Goal: Task Accomplishment & Management: Manage account settings

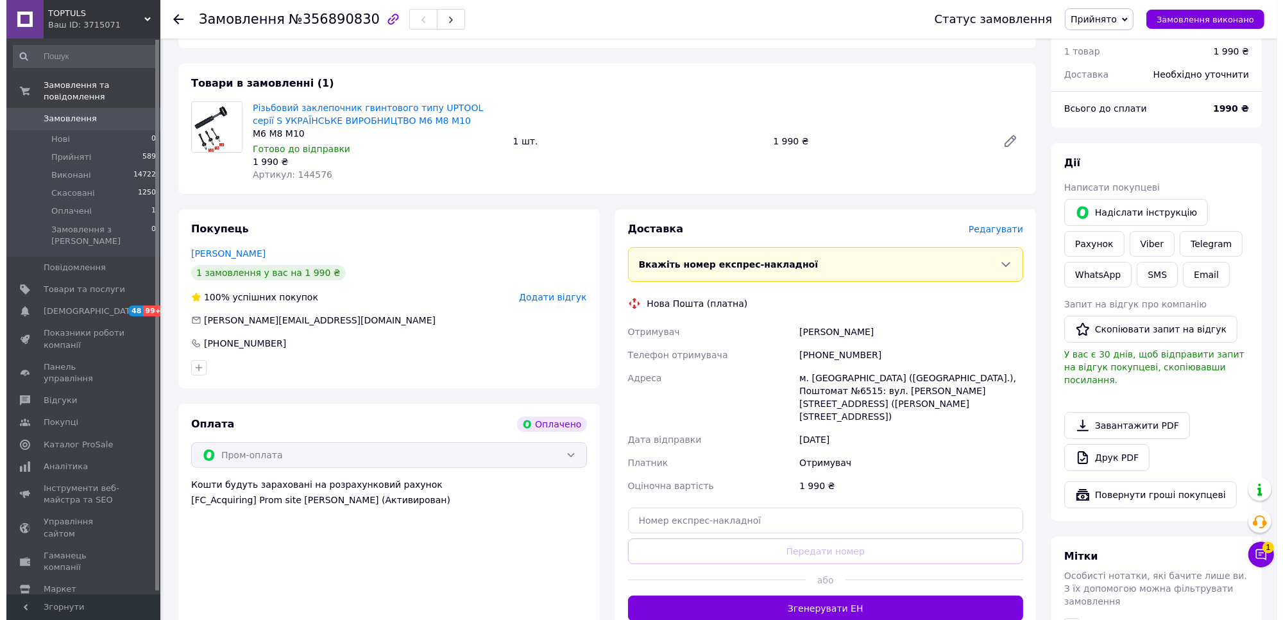
scroll to position [80, 0]
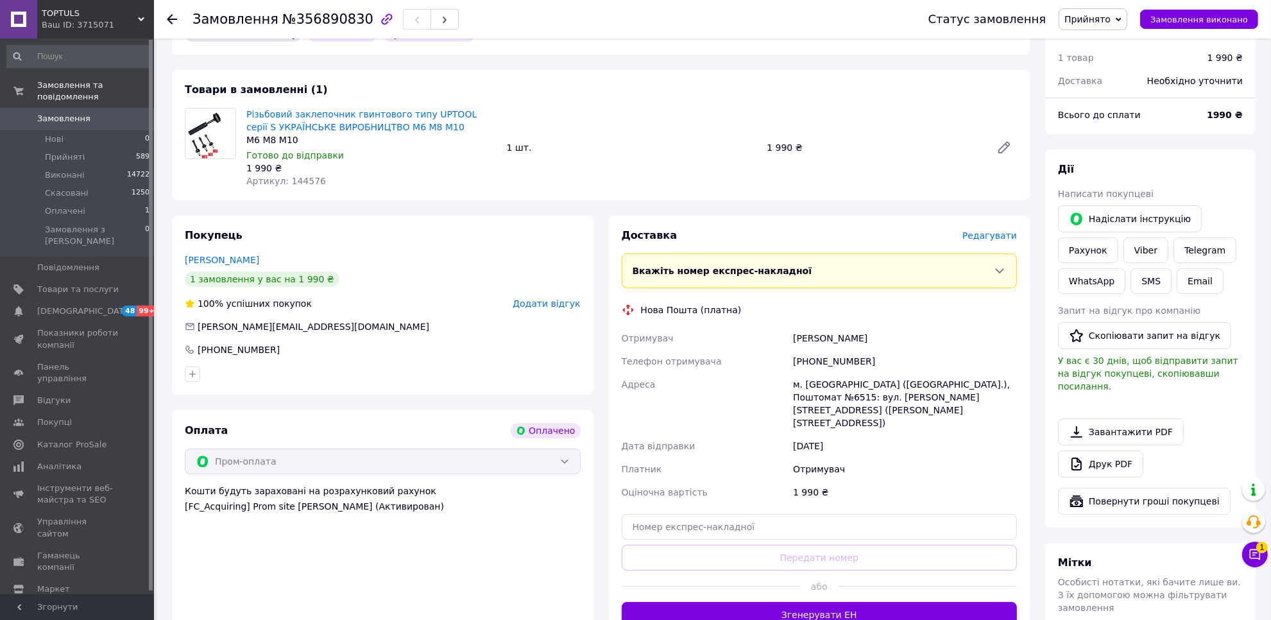
click at [1001, 238] on span "Редагувати" at bounding box center [989, 235] width 55 height 10
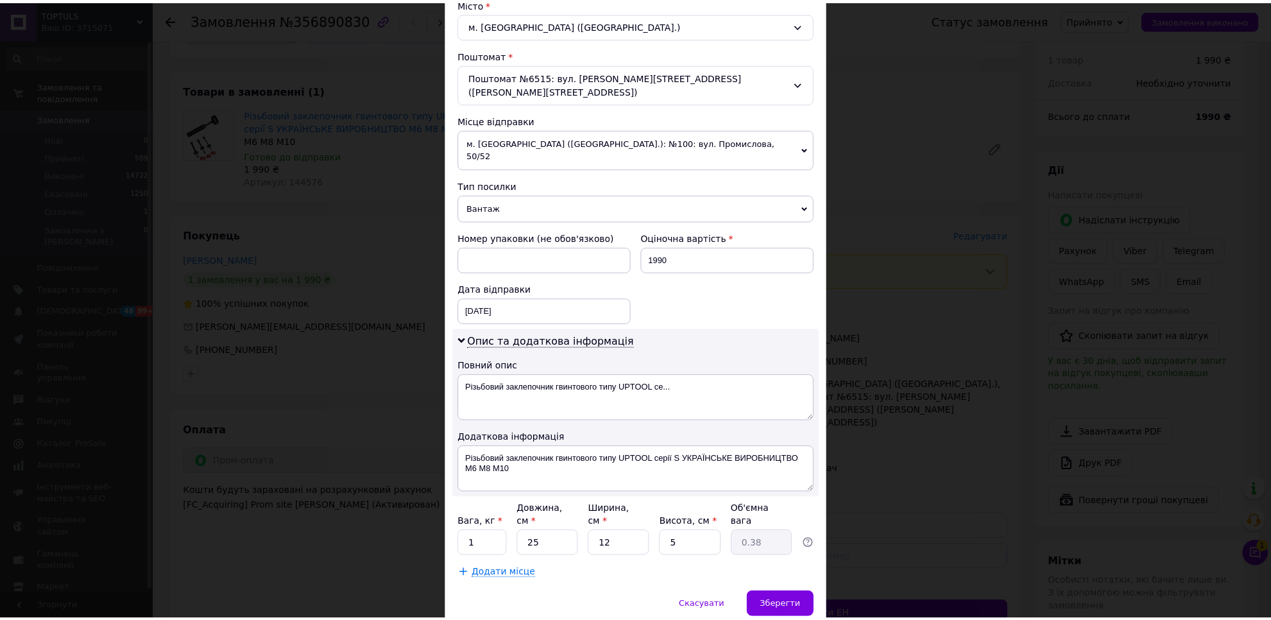
scroll to position [380, 0]
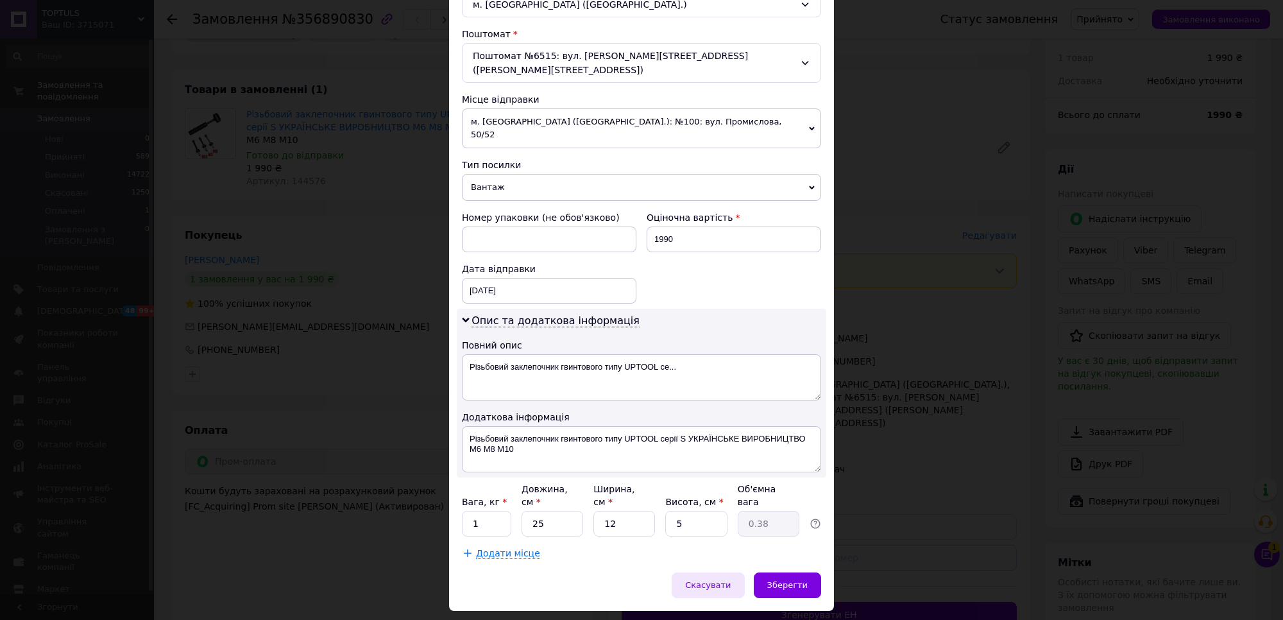
click at [724, 580] on span "Скасувати" at bounding box center [708, 585] width 46 height 10
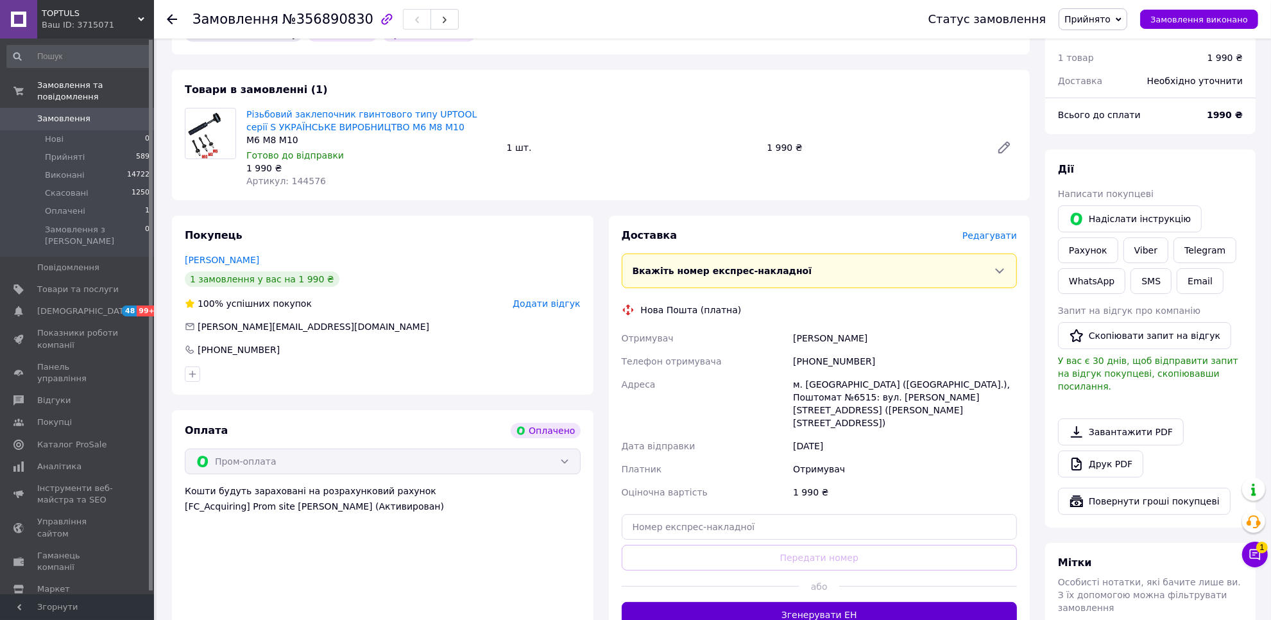
click at [786, 602] on button "Згенерувати ЕН" at bounding box center [820, 615] width 396 height 26
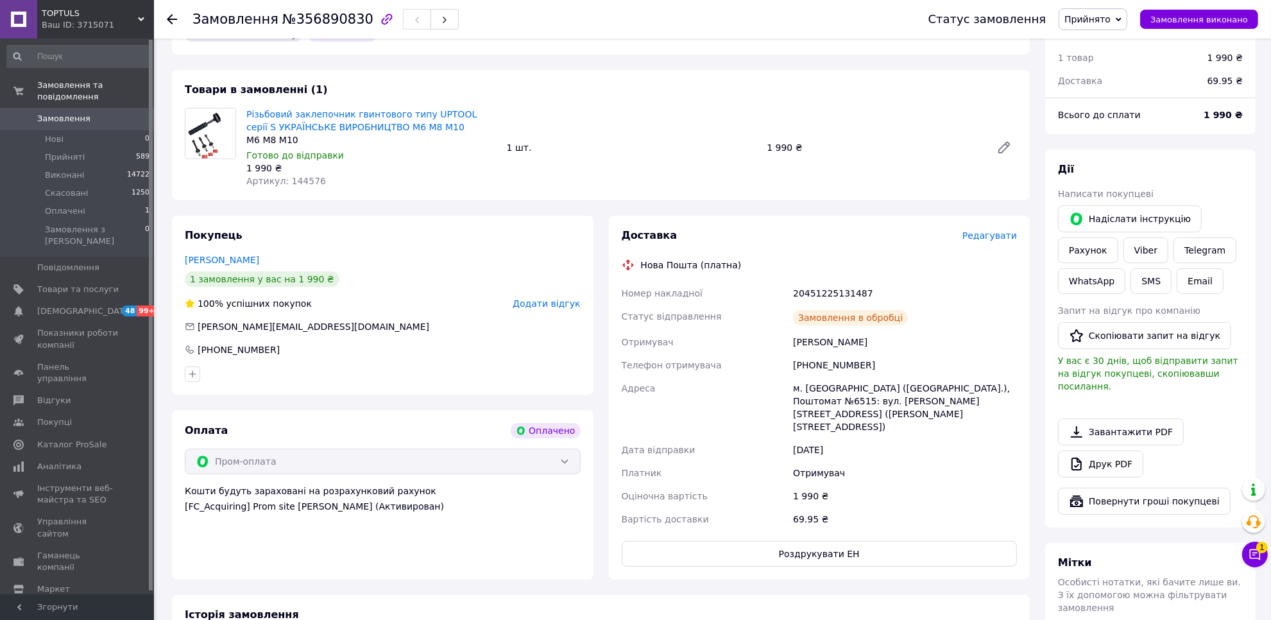
click at [817, 289] on div "20451225131487" at bounding box center [904, 293] width 229 height 23
copy div "20451225131487"
drag, startPoint x: 1140, startPoint y: 249, endPoint x: 1141, endPoint y: 259, distance: 9.6
click at [1140, 249] on link "Viber" at bounding box center [1145, 250] width 45 height 26
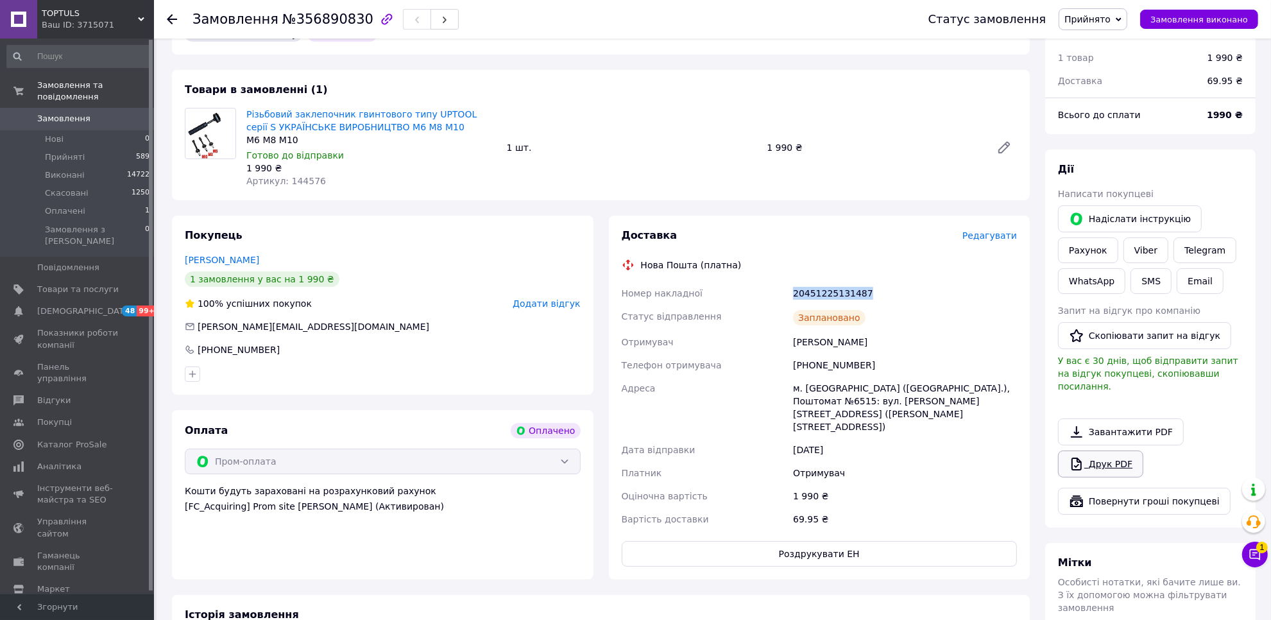
click at [1133, 451] on link "Друк PDF" at bounding box center [1100, 463] width 85 height 27
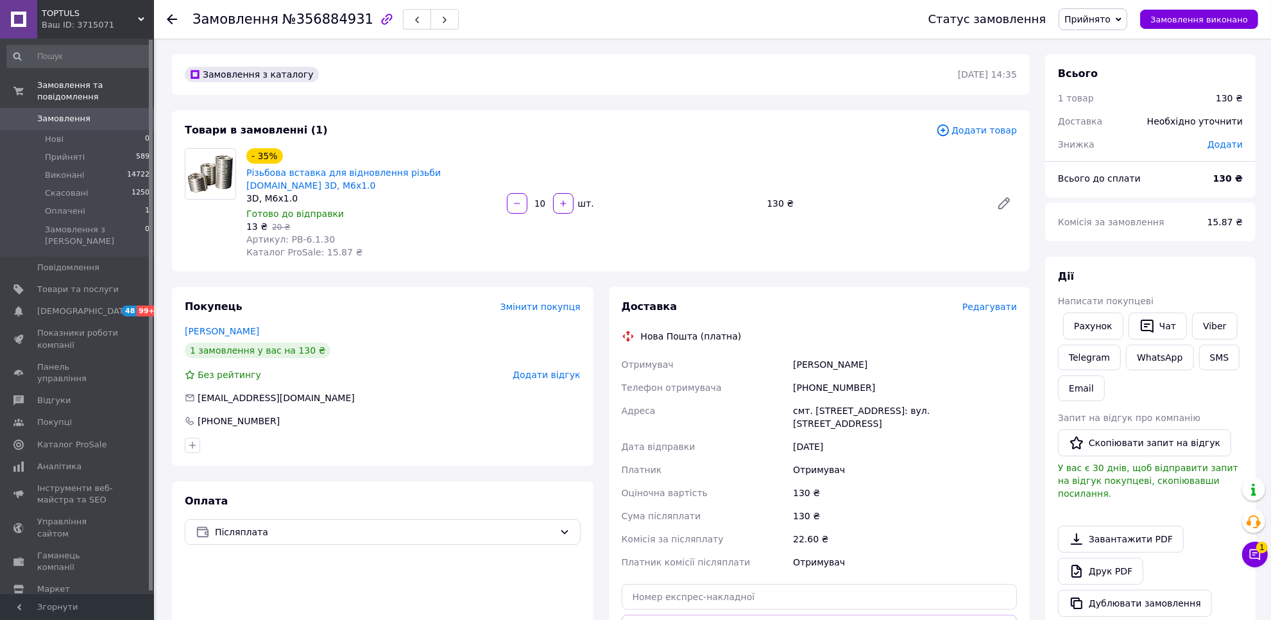
click at [438, 207] on div "Готово до відправки" at bounding box center [371, 213] width 250 height 13
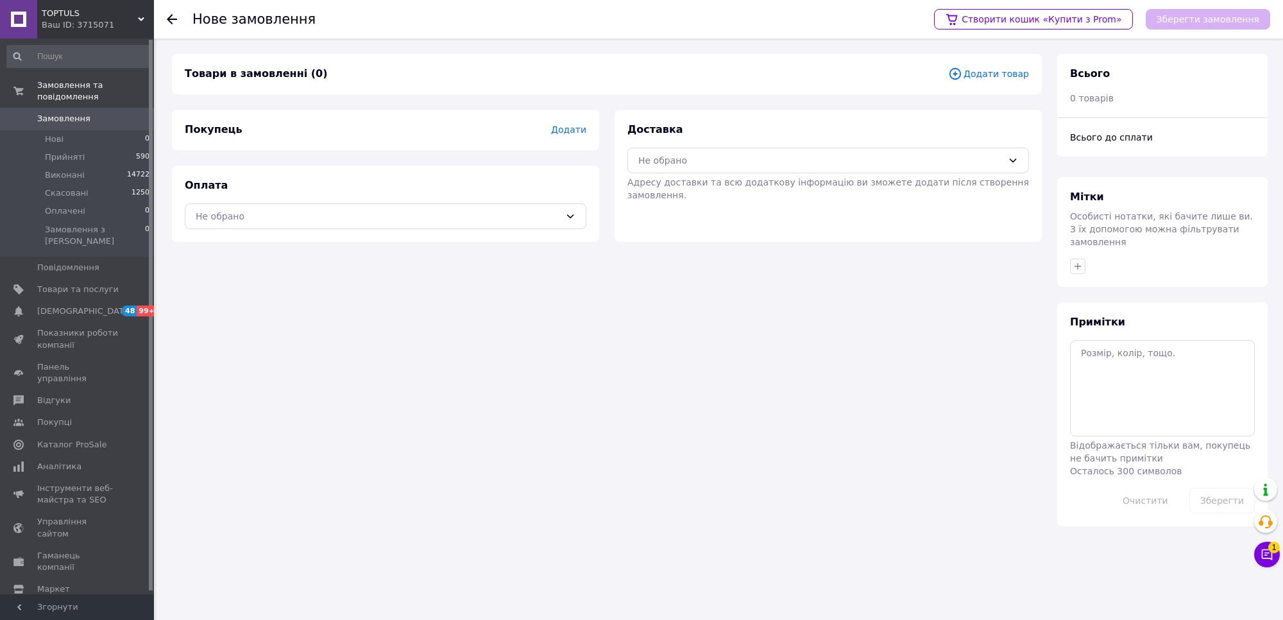
click at [1019, 74] on span "Додати товар" at bounding box center [988, 74] width 81 height 14
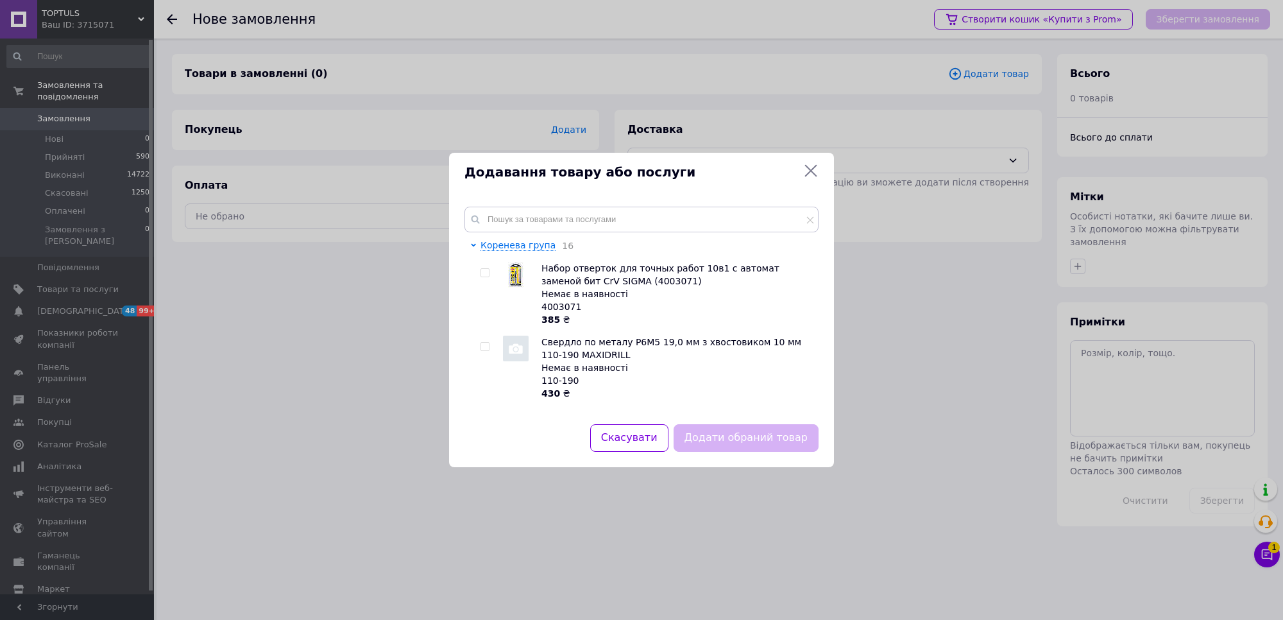
click at [703, 200] on div "Коренева група 16 Набор отверток для точных работ 10в1 с автомат заменой бит Cr…" at bounding box center [641, 307] width 385 height 233
click at [700, 219] on input "text" at bounding box center [641, 220] width 354 height 26
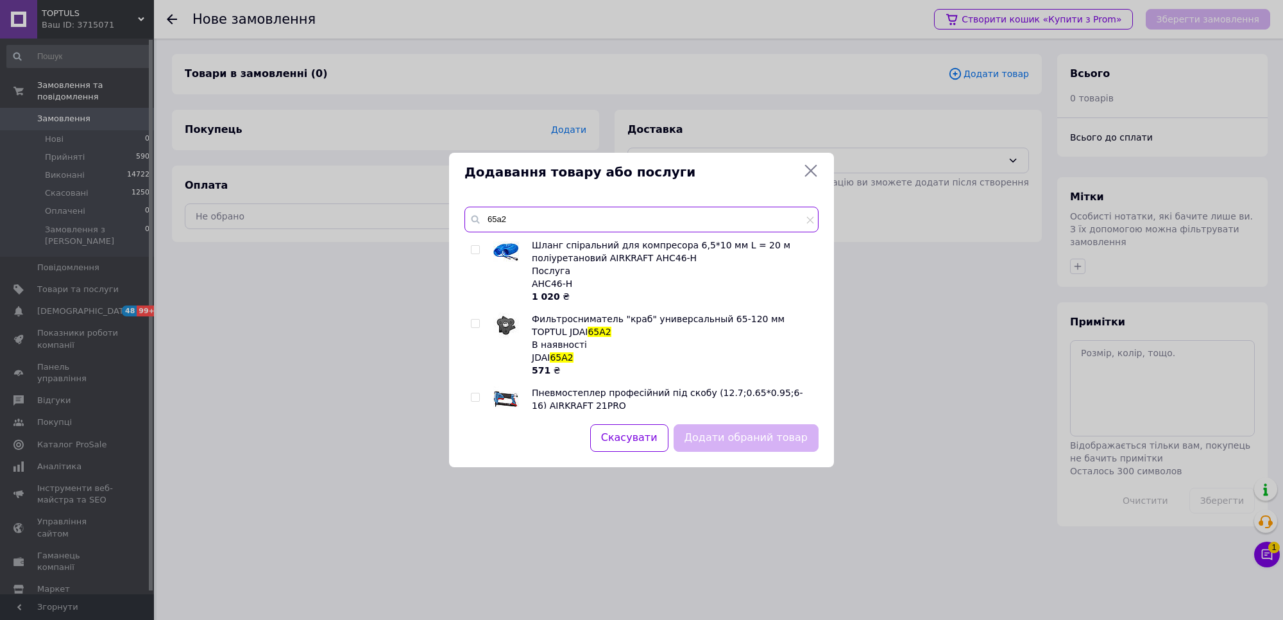
type input "65a2"
click at [477, 324] on input "checkbox" at bounding box center [475, 323] width 8 height 8
checkbox input "true"
click at [529, 217] on input "65a2" at bounding box center [641, 220] width 354 height 26
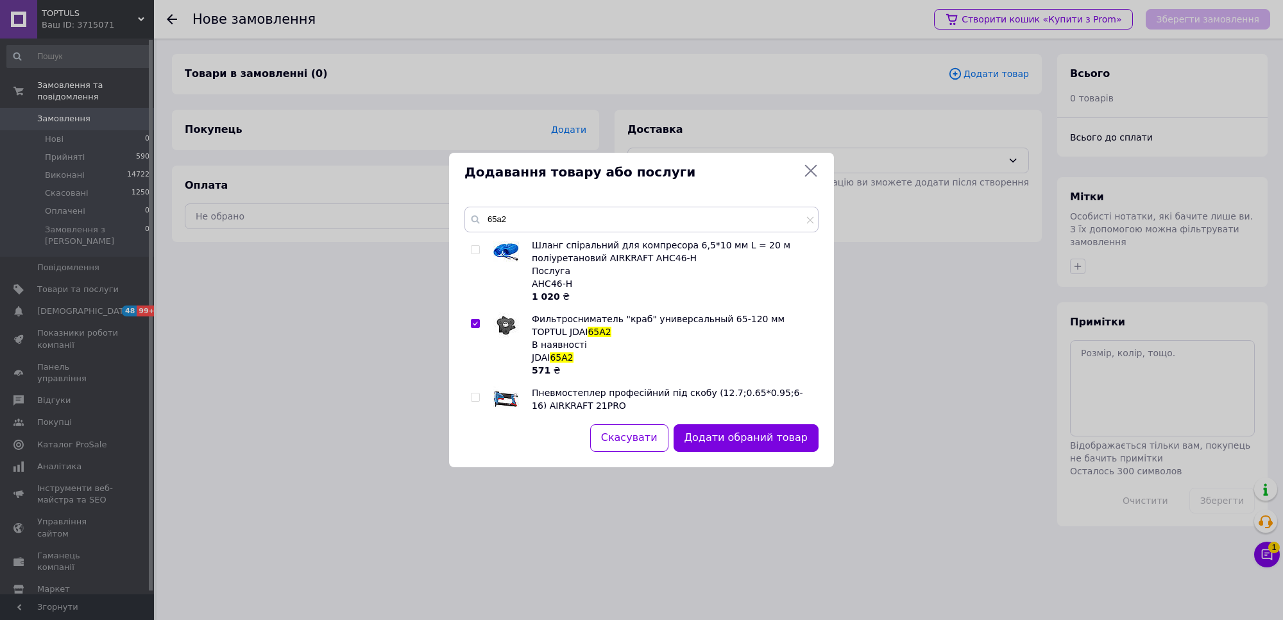
click at [847, 198] on div "Додавання товару або послуги 65a2 Шланг спіральний для компресора 6,5*10 мм L =…" at bounding box center [641, 310] width 1283 height 620
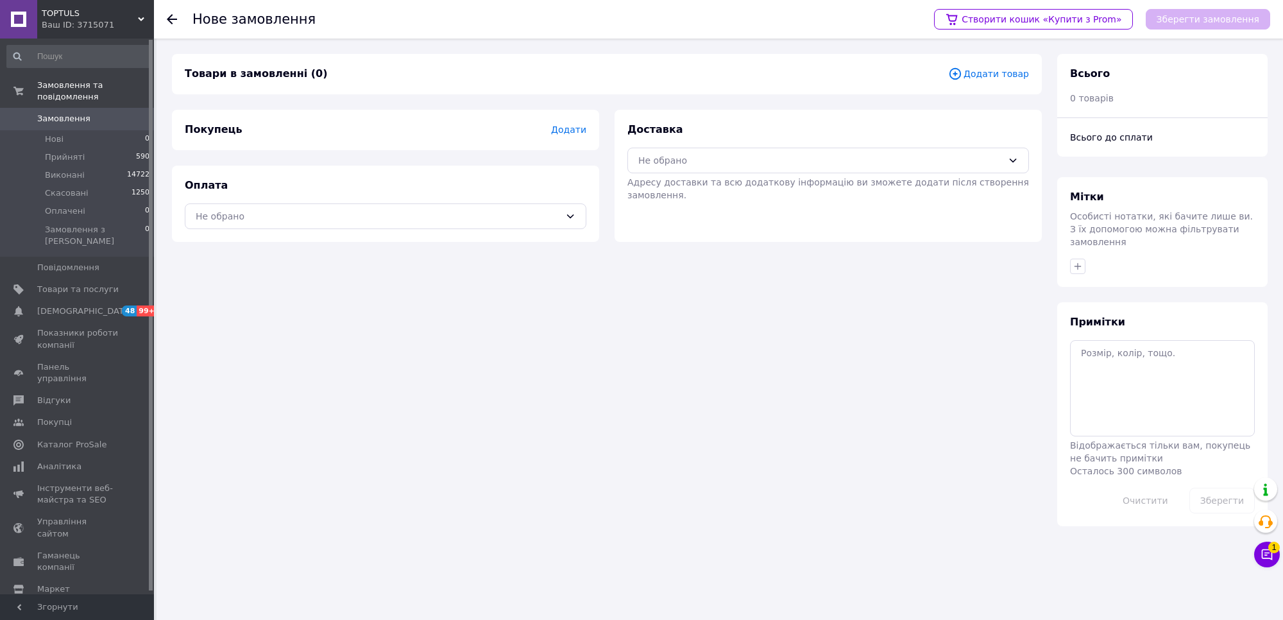
click at [573, 130] on span "Додати" at bounding box center [568, 129] width 35 height 10
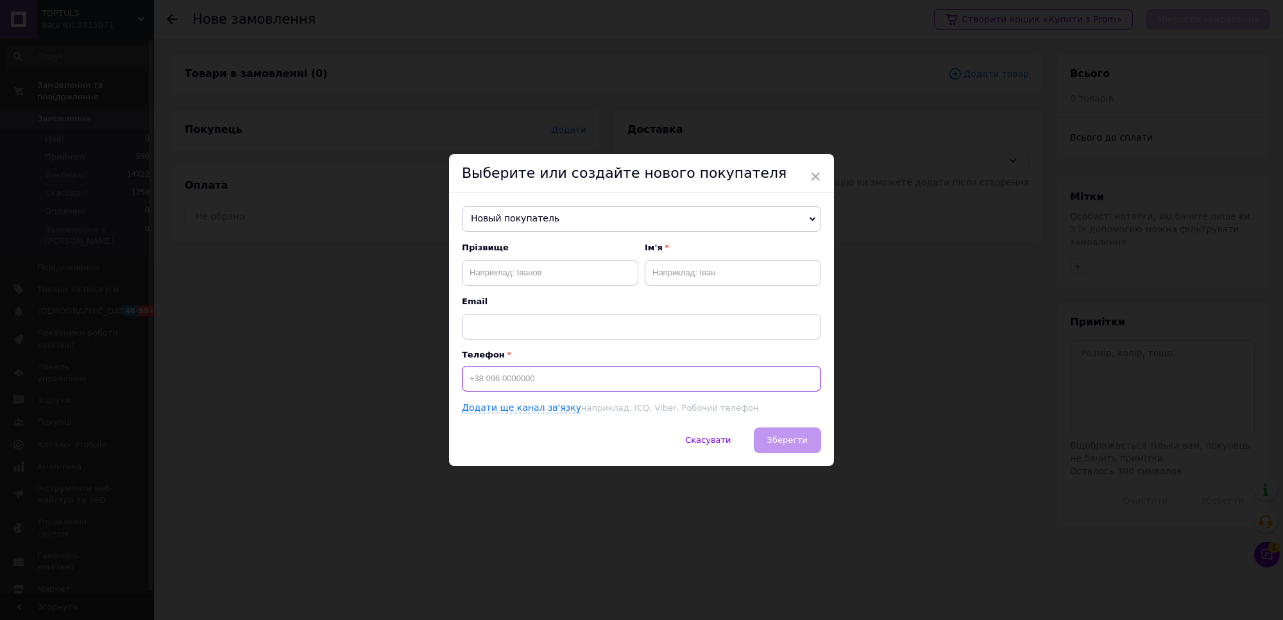
click at [527, 379] on input at bounding box center [641, 379] width 359 height 26
click at [470, 377] on input "0673922875" at bounding box center [641, 379] width 359 height 26
type input "[PHONE_NUMBER]"
click at [510, 276] on input "text" at bounding box center [550, 273] width 176 height 26
type input "Думач"
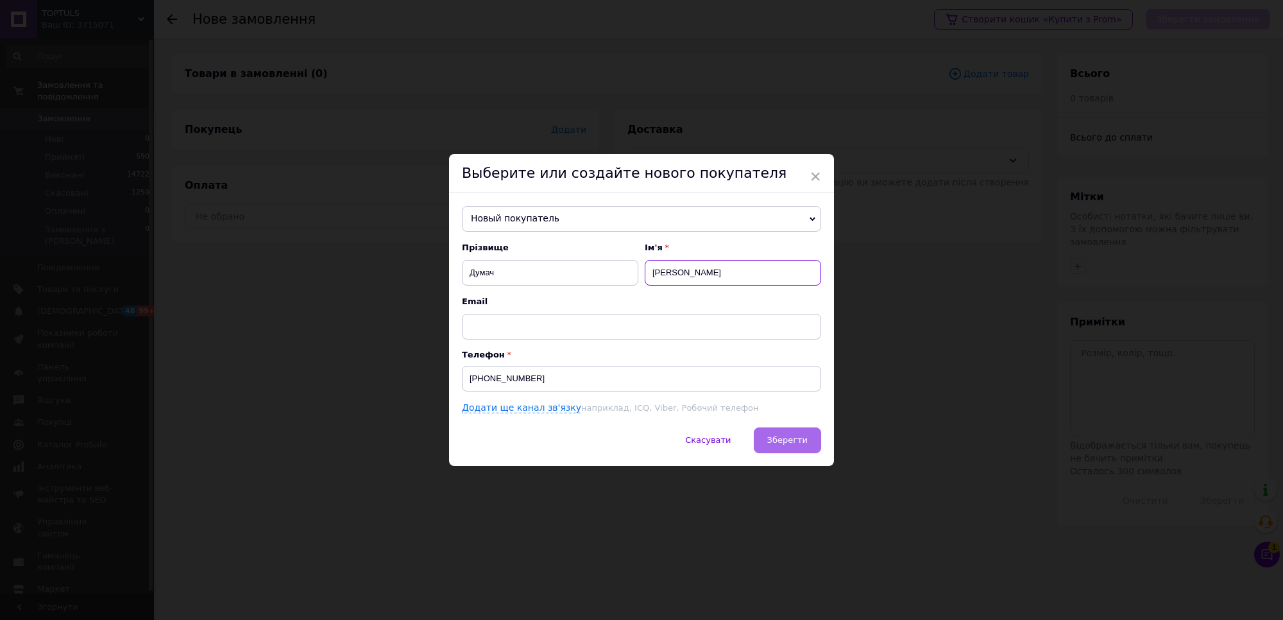
type input "Андрій"
click at [779, 439] on span "Зберегти" at bounding box center [787, 440] width 40 height 10
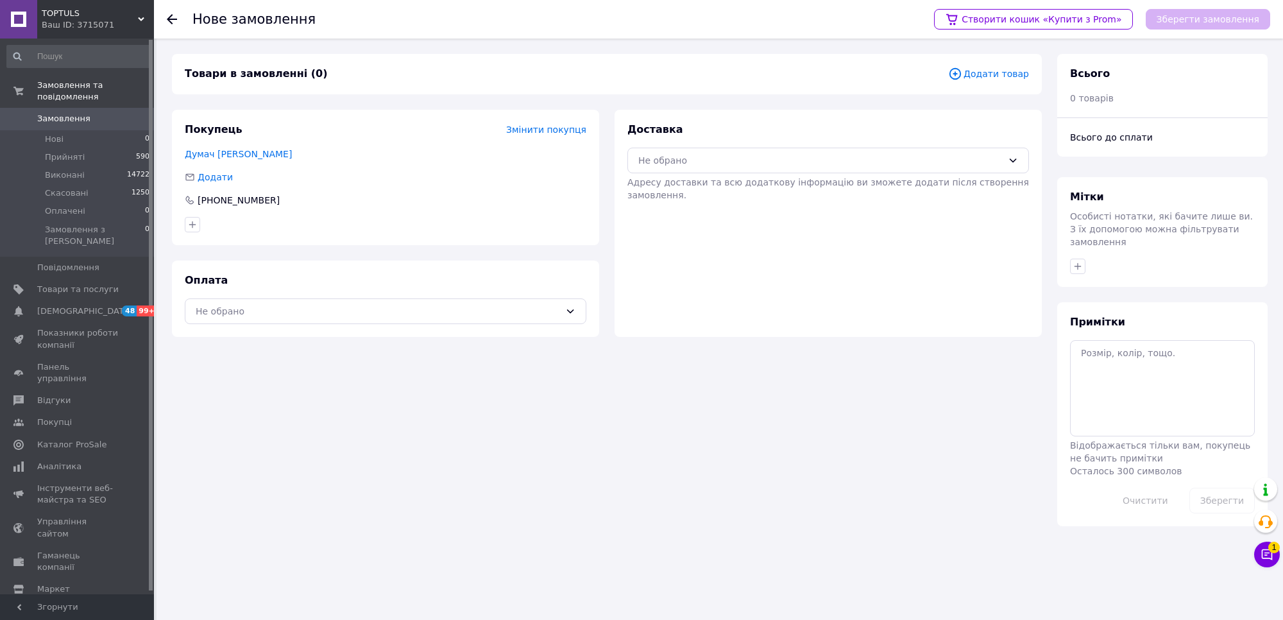
click at [534, 296] on div "Оплата Не обрано" at bounding box center [385, 298] width 427 height 76
drag, startPoint x: 534, startPoint y: 300, endPoint x: 529, endPoint y: 307, distance: 7.8
click at [533, 300] on div "Не обрано" at bounding box center [386, 311] width 402 height 26
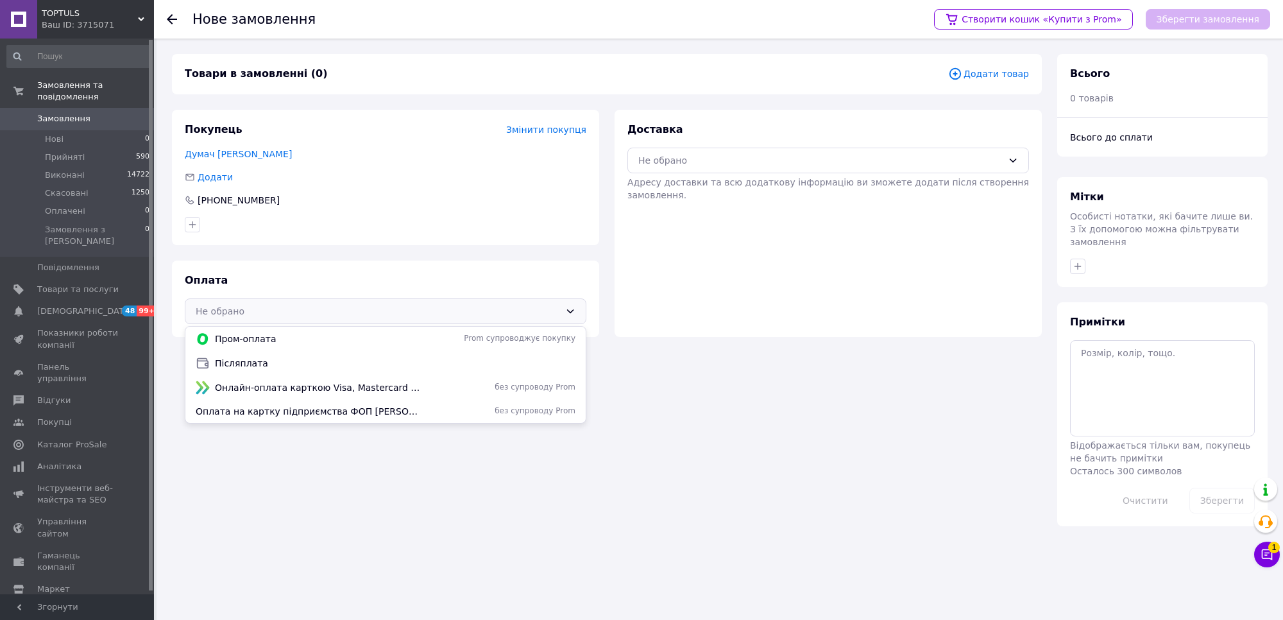
drag, startPoint x: 514, startPoint y: 353, endPoint x: 539, endPoint y: 341, distance: 27.8
click at [516, 352] on div "Післяплата" at bounding box center [385, 363] width 400 height 24
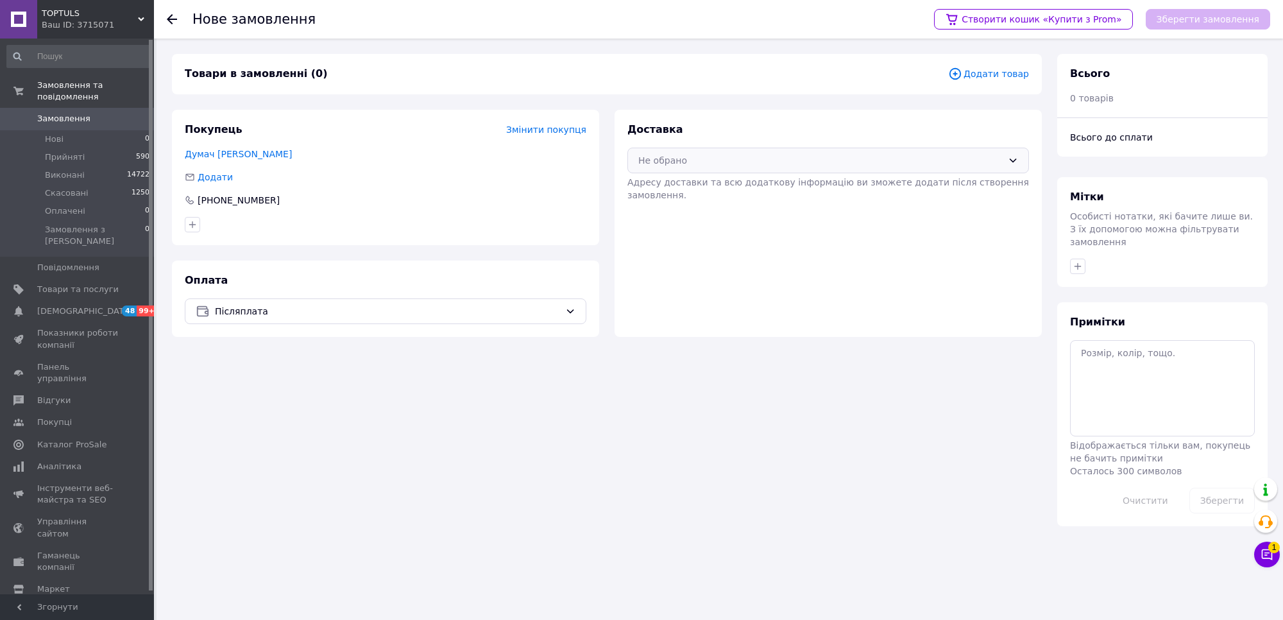
click at [822, 167] on div "Не обрано" at bounding box center [828, 161] width 402 height 26
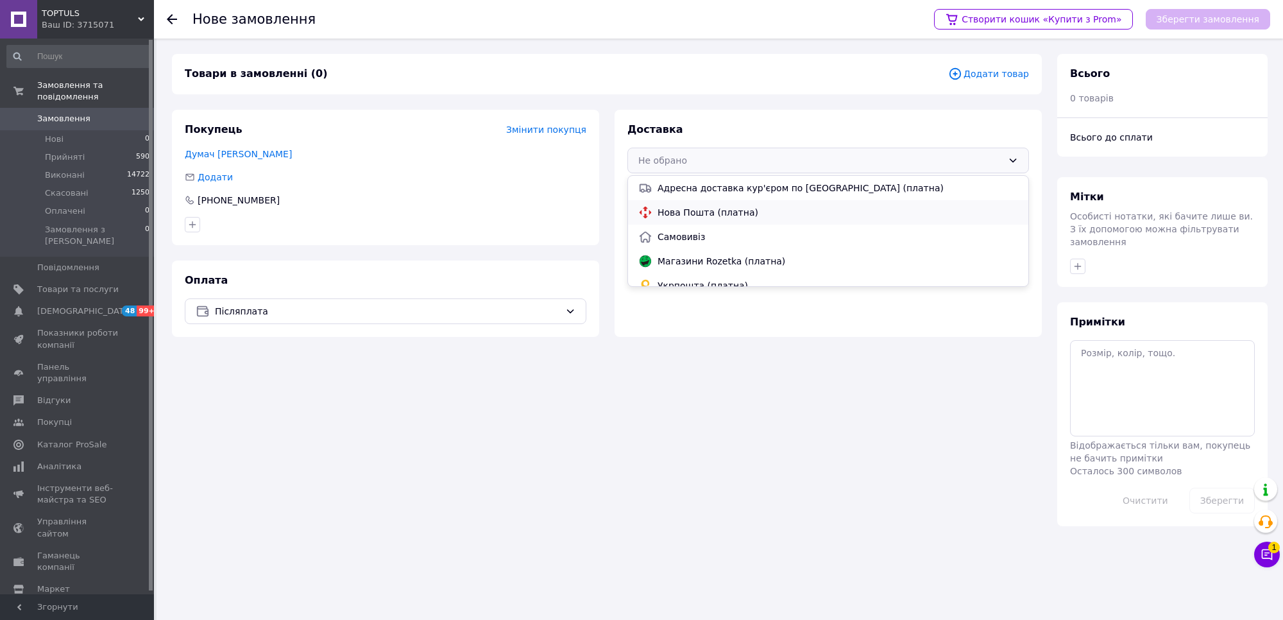
click at [810, 213] on span "Нова Пошта (платна)" at bounding box center [838, 212] width 361 height 13
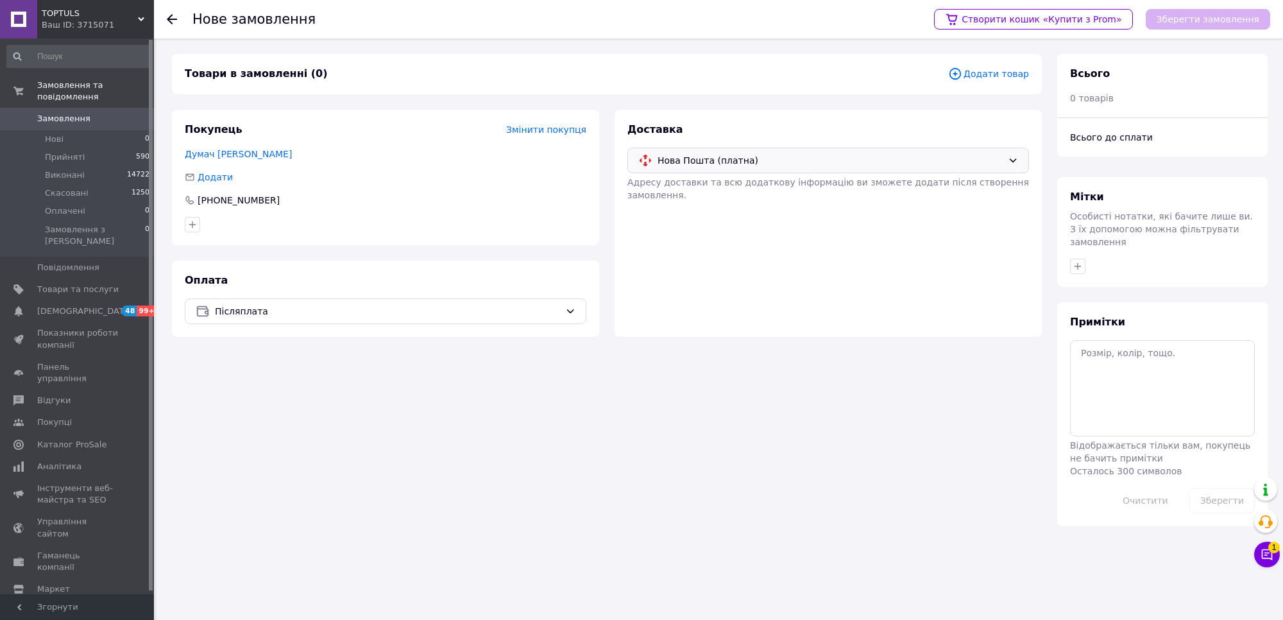
click at [1005, 72] on span "Додати товар" at bounding box center [988, 74] width 81 height 14
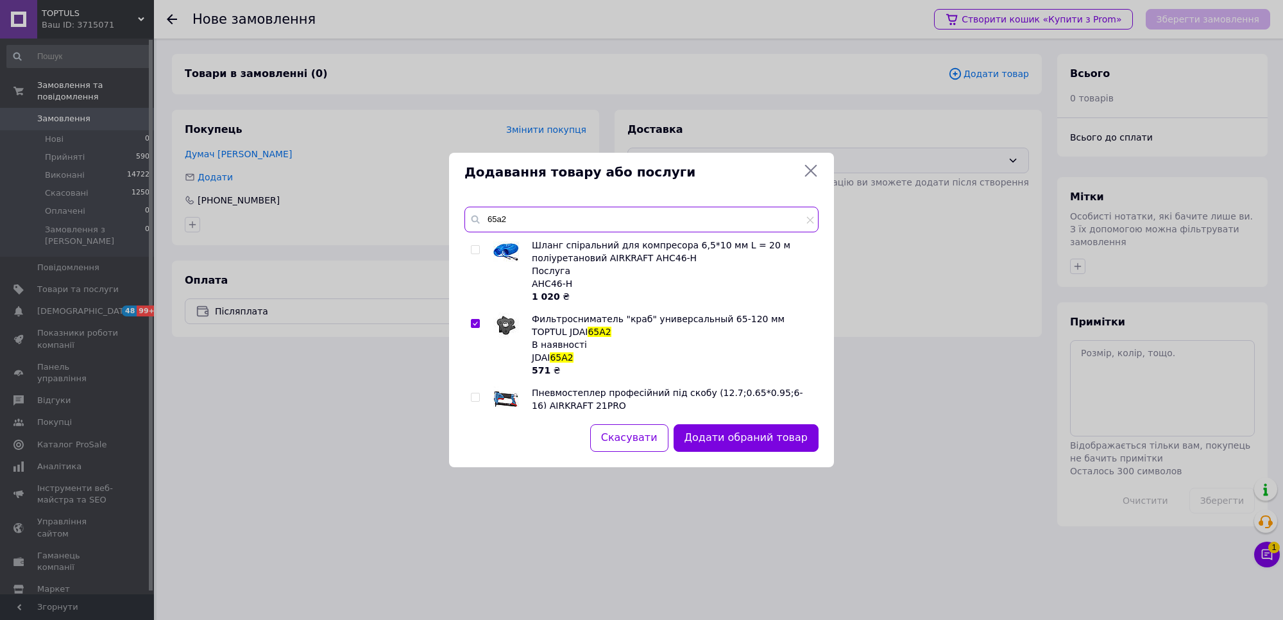
click at [610, 210] on input "65a2" at bounding box center [641, 220] width 354 height 26
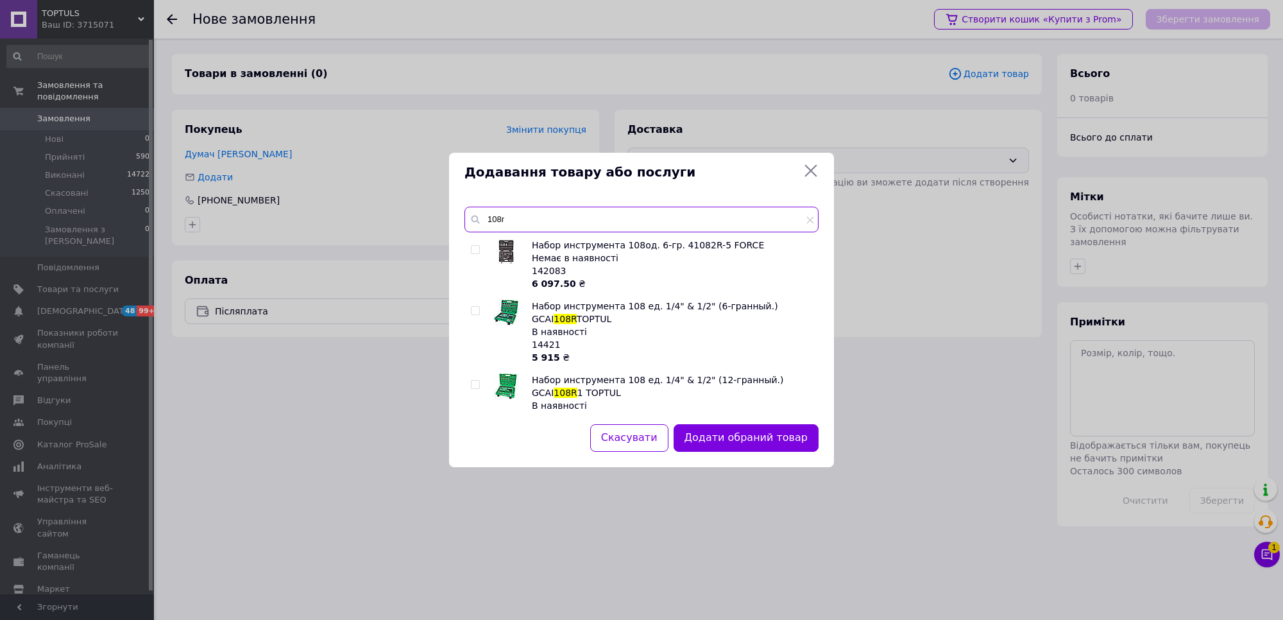
scroll to position [80, 0]
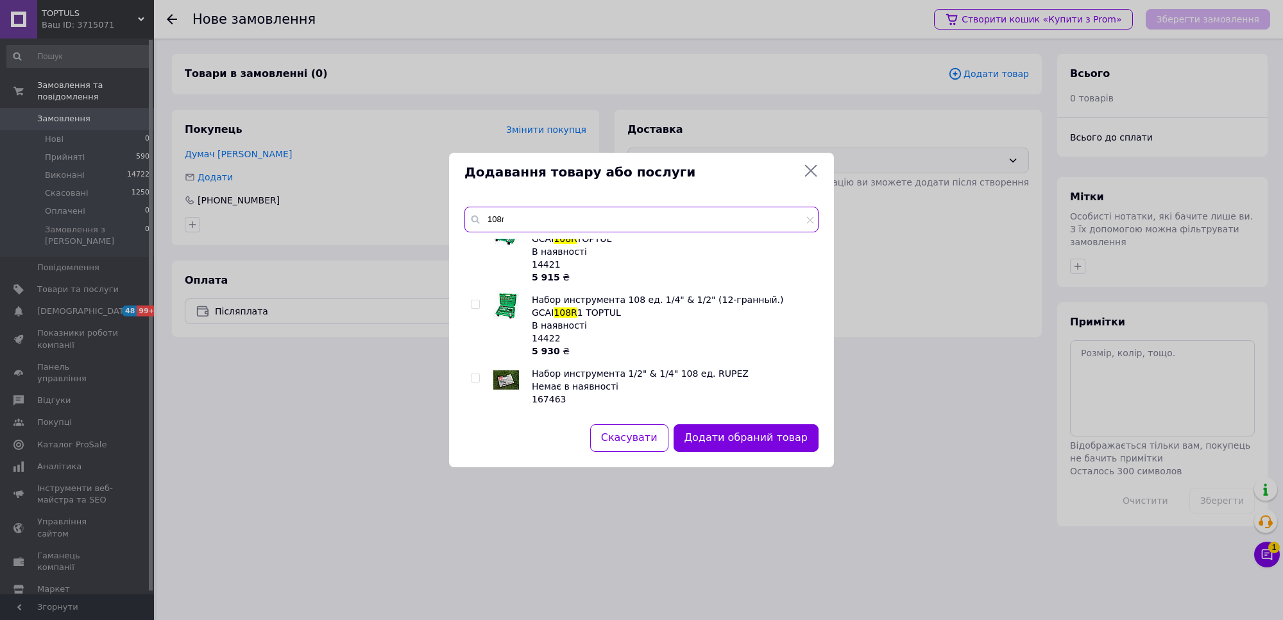
type input "108r"
click at [477, 303] on input "checkbox" at bounding box center [475, 304] width 8 height 8
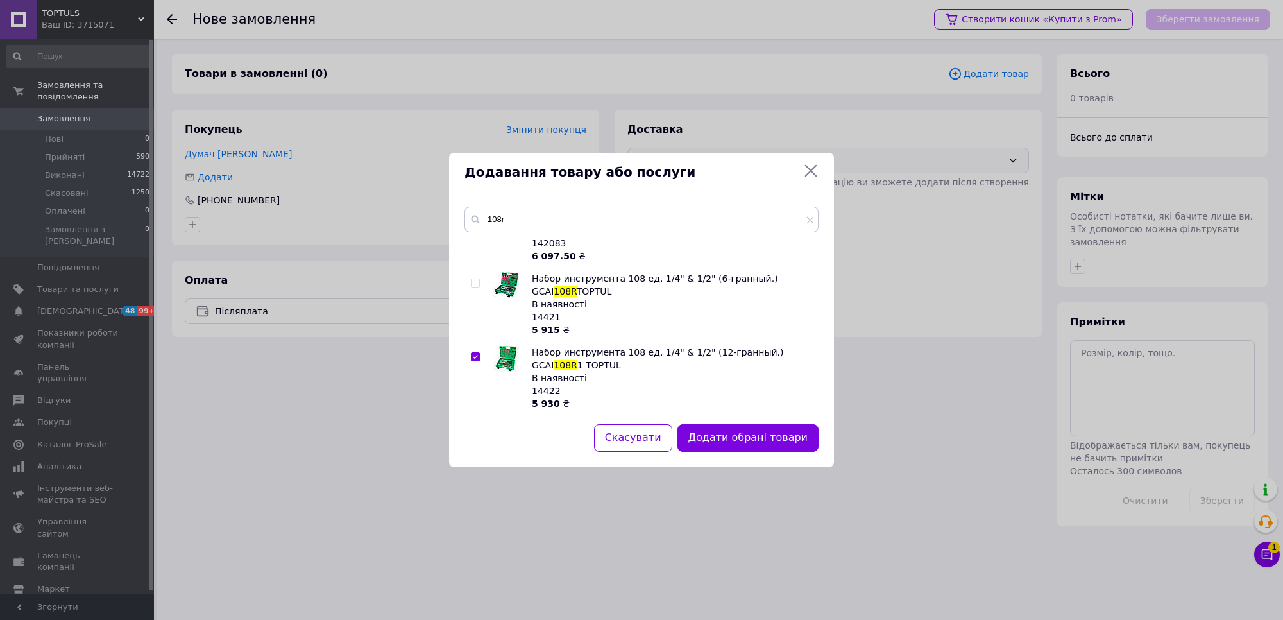
scroll to position [0, 0]
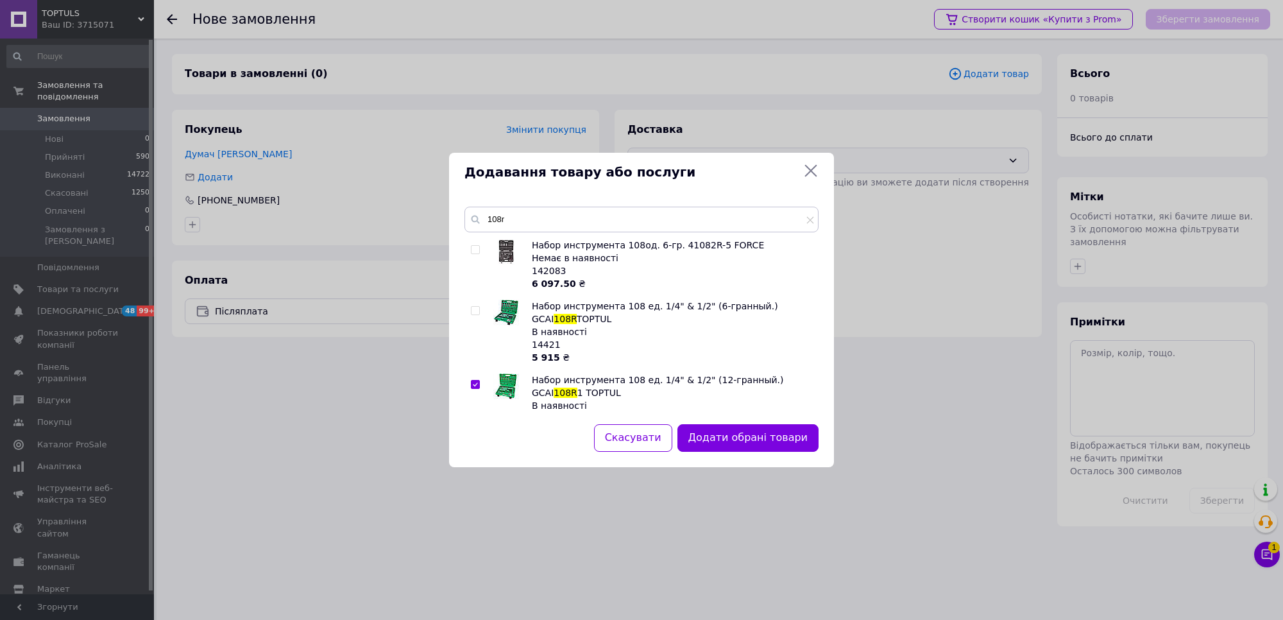
click at [472, 386] on input "checkbox" at bounding box center [475, 384] width 8 height 8
checkbox input "false"
click at [473, 312] on input "checkbox" at bounding box center [475, 311] width 8 height 8
checkbox input "true"
click at [773, 438] on button "Додати обрані товари" at bounding box center [747, 438] width 141 height 28
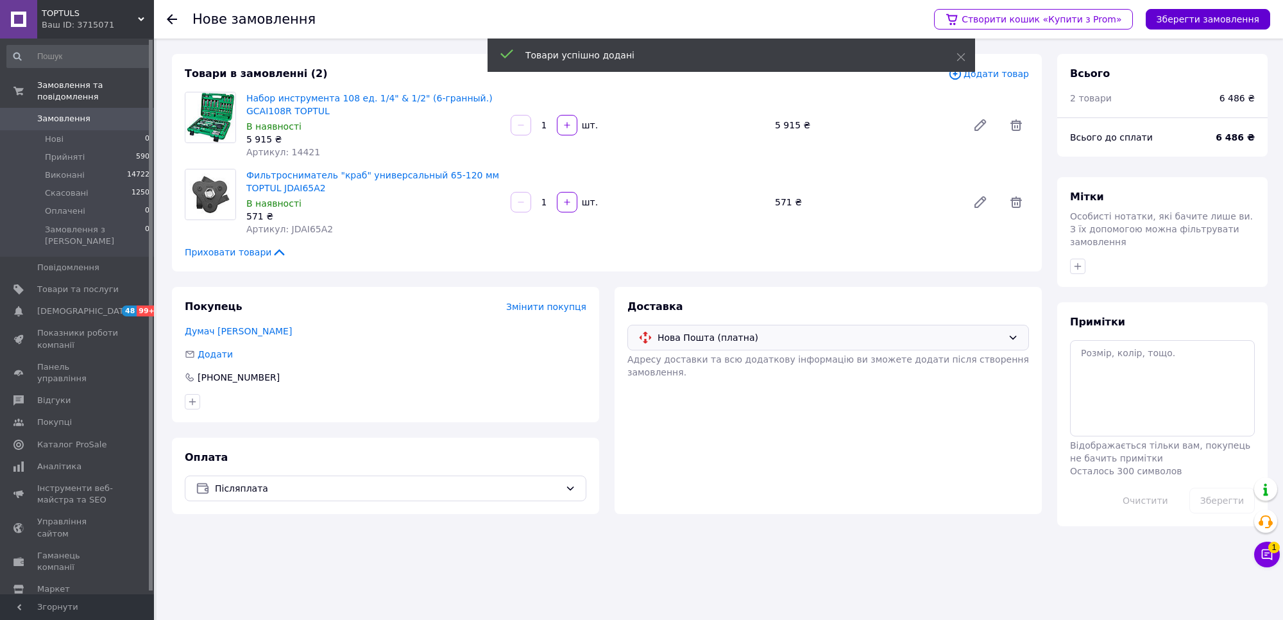
click at [1181, 17] on button "Зберегти замовлення" at bounding box center [1208, 19] width 124 height 21
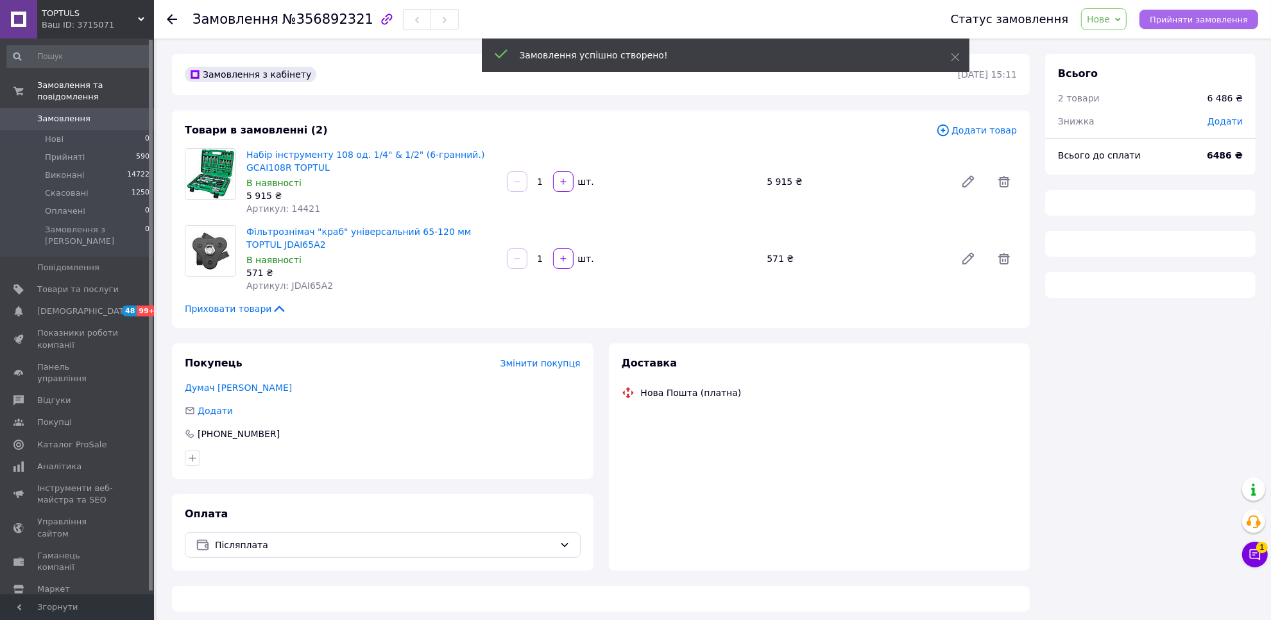
click at [1213, 21] on span "Прийняти замовлення" at bounding box center [1199, 20] width 98 height 10
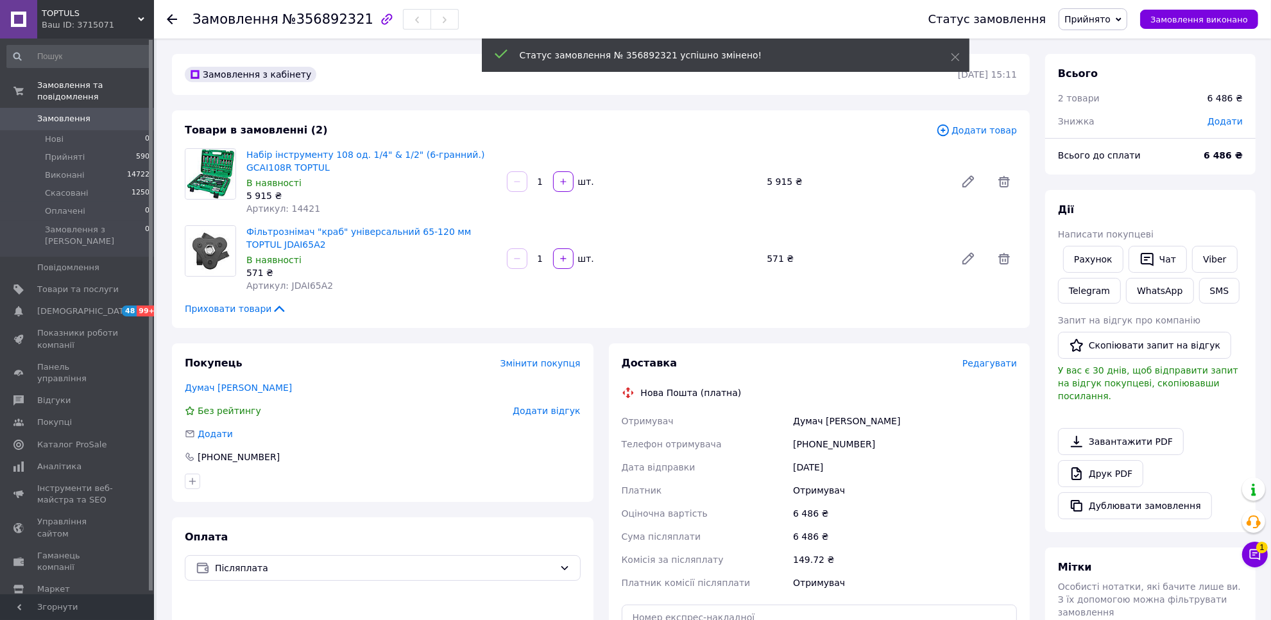
click at [989, 362] on span "Редагувати" at bounding box center [989, 363] width 55 height 10
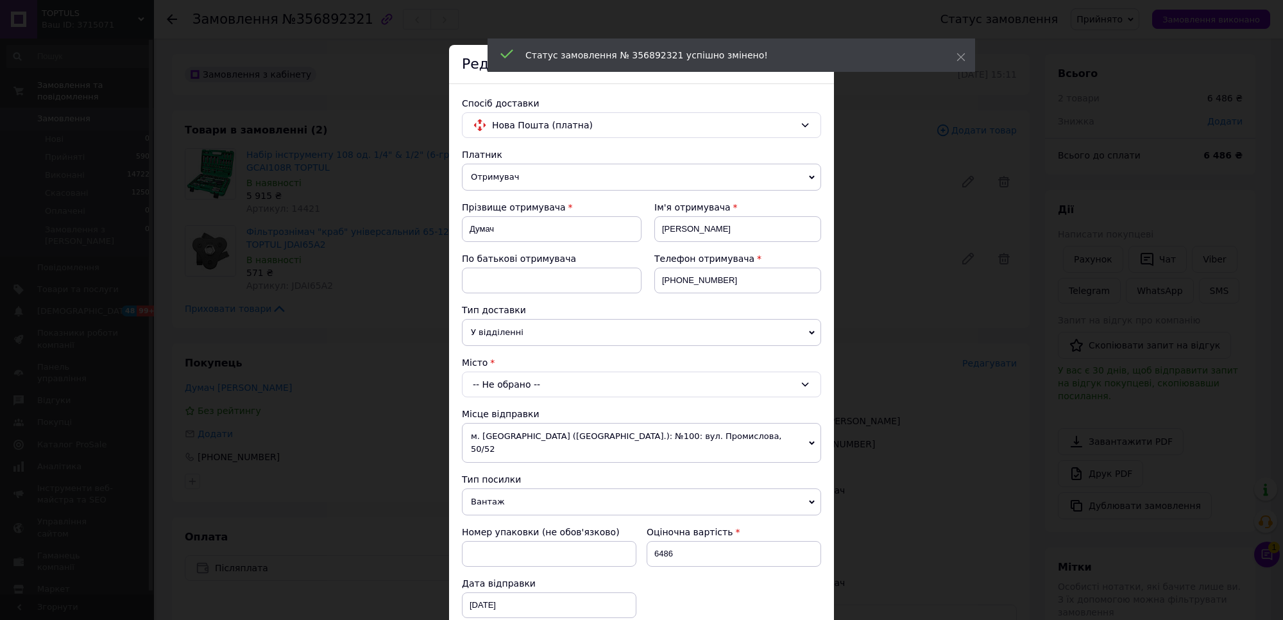
click at [604, 387] on div "-- Не обрано --" at bounding box center [641, 384] width 359 height 26
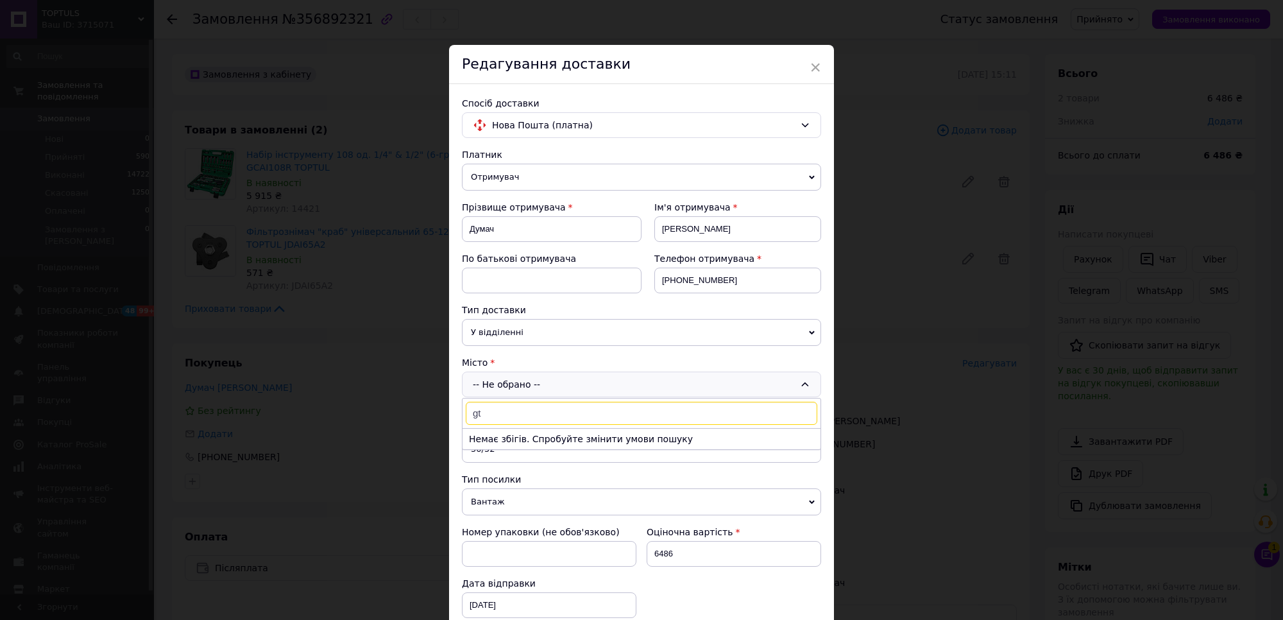
type input "g"
type input "перемишл"
click at [594, 445] on li "Перемишл яни" at bounding box center [642, 439] width 358 height 21
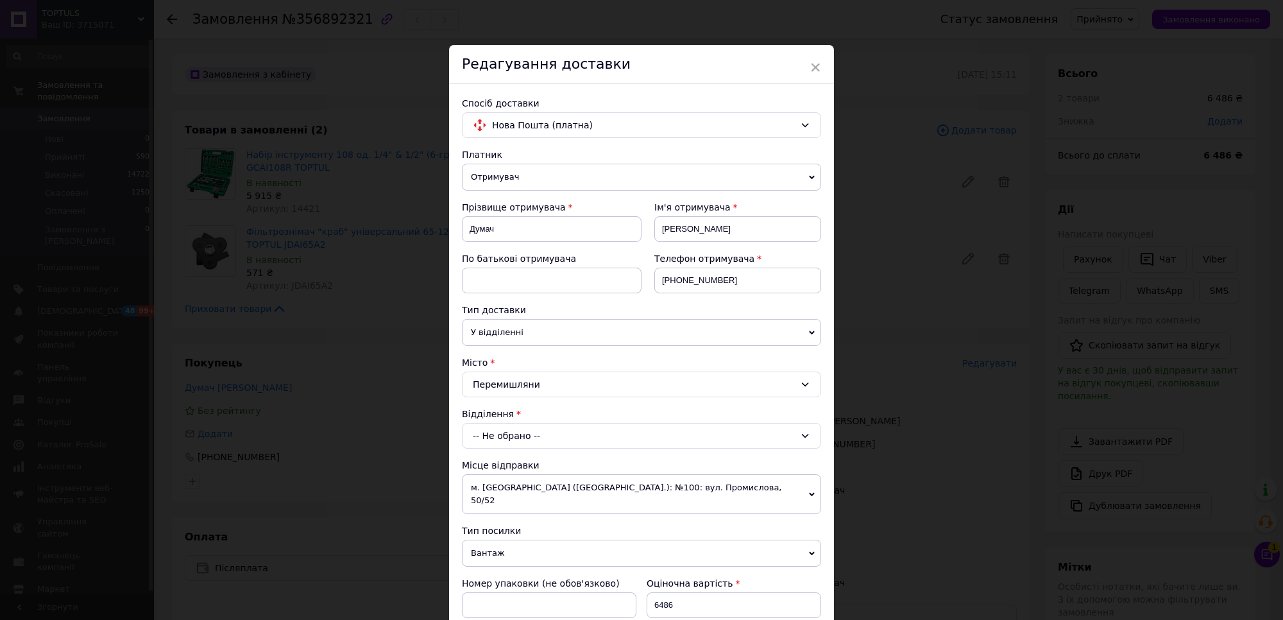
click at [594, 438] on div "-- Не обрано --" at bounding box center [641, 436] width 359 height 26
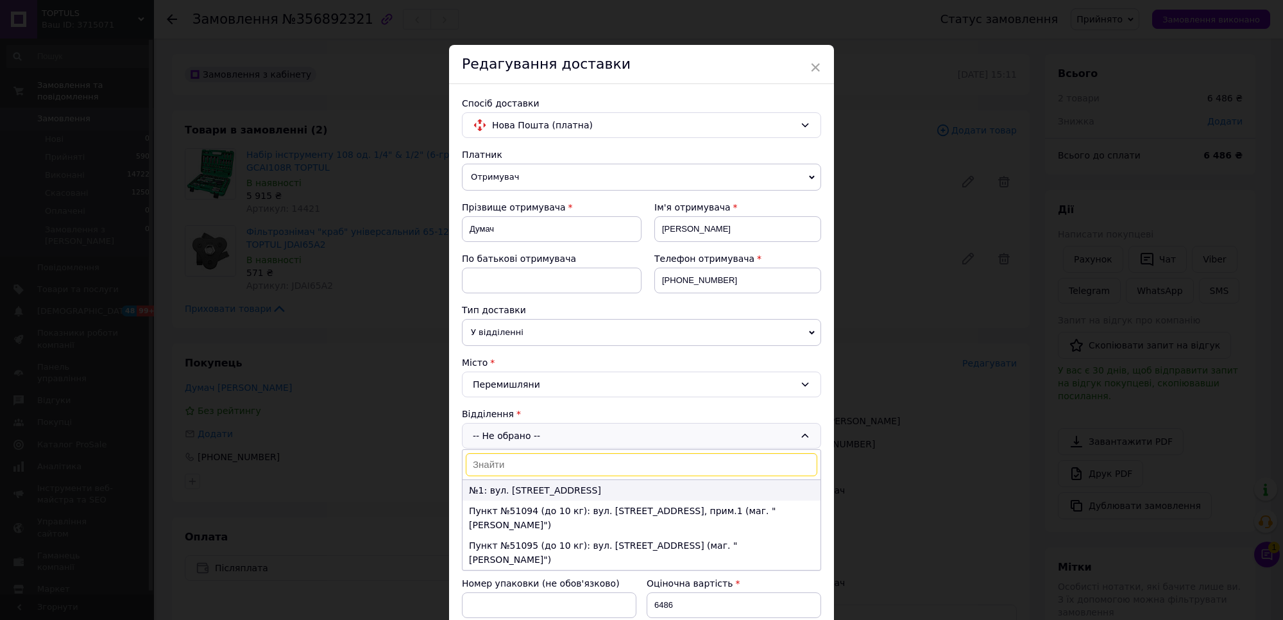
click at [607, 492] on li "№1: вул. Привокзальна, 20" at bounding box center [642, 490] width 358 height 21
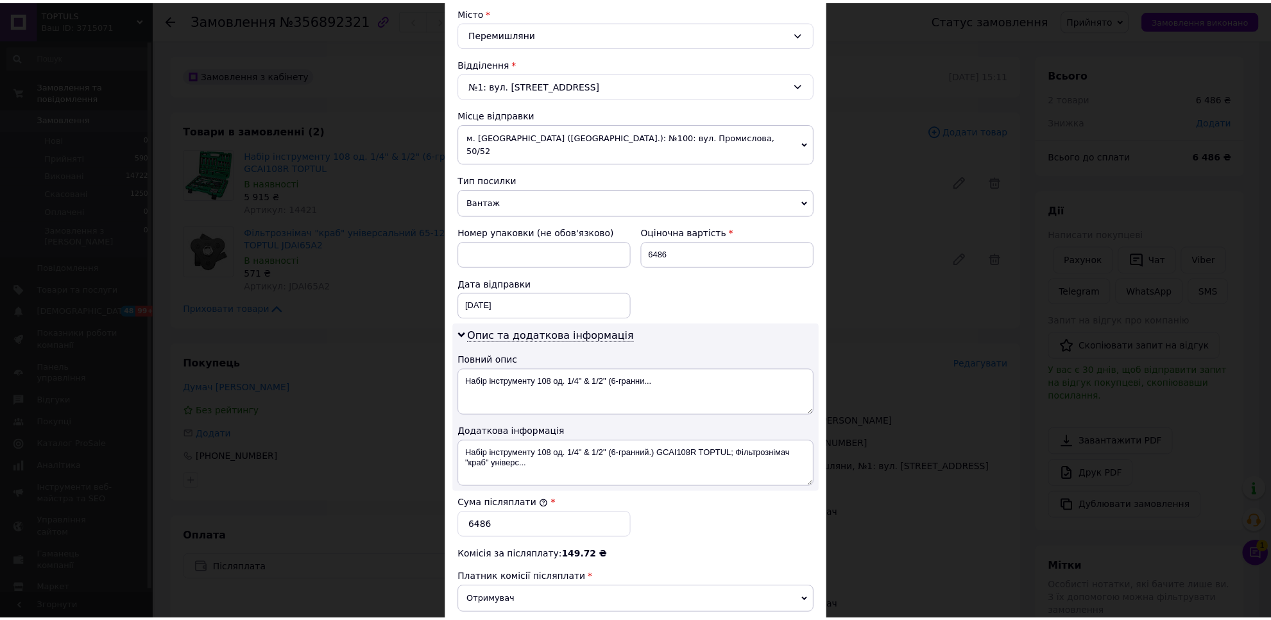
scroll to position [507, 0]
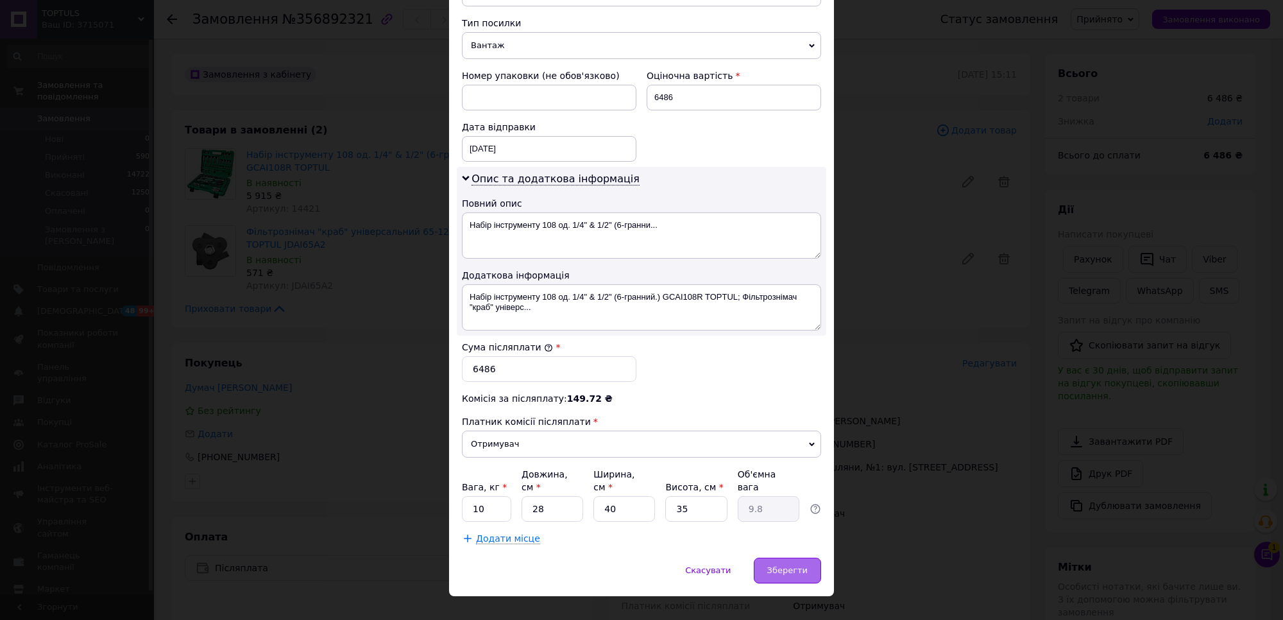
click at [796, 565] on span "Зберегти" at bounding box center [787, 570] width 40 height 10
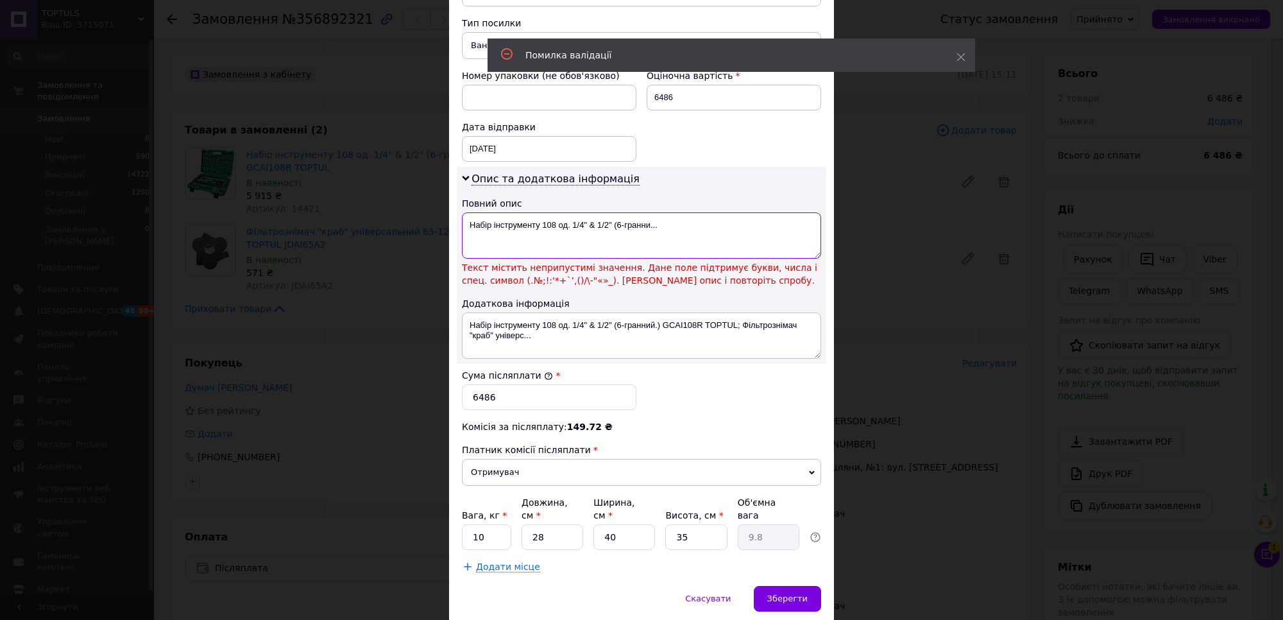
drag, startPoint x: 674, startPoint y: 222, endPoint x: 543, endPoint y: 206, distance: 131.9
click at [543, 212] on textarea "Набір інструменту 108 од. 1/4" & 1/2" (6-гранни..." at bounding box center [641, 235] width 359 height 46
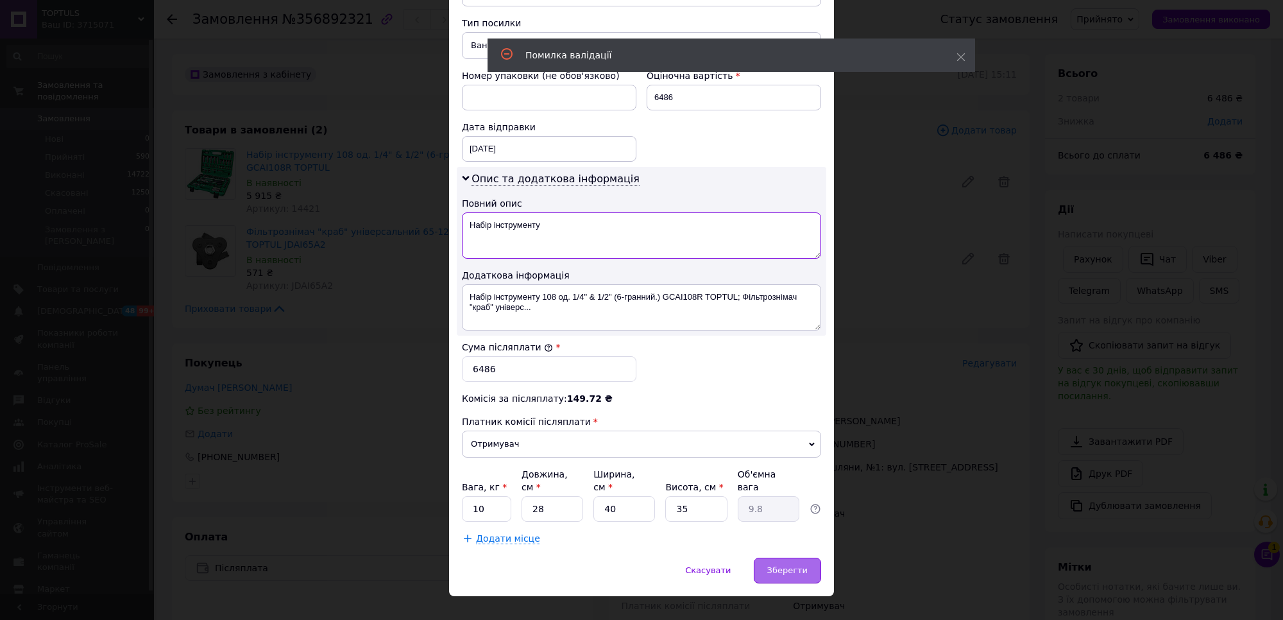
type textarea "Набір інструменту"
click at [807, 557] on div "Зберегти" at bounding box center [787, 570] width 67 height 26
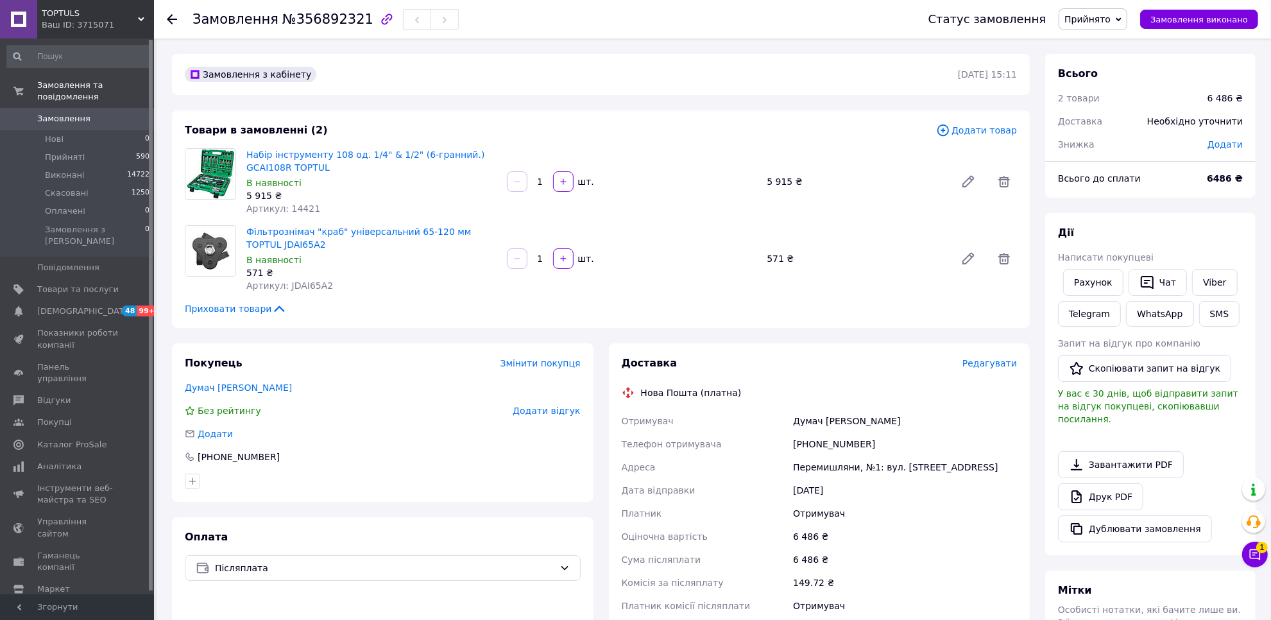
click at [84, 113] on span "Замовлення" at bounding box center [77, 119] width 81 height 12
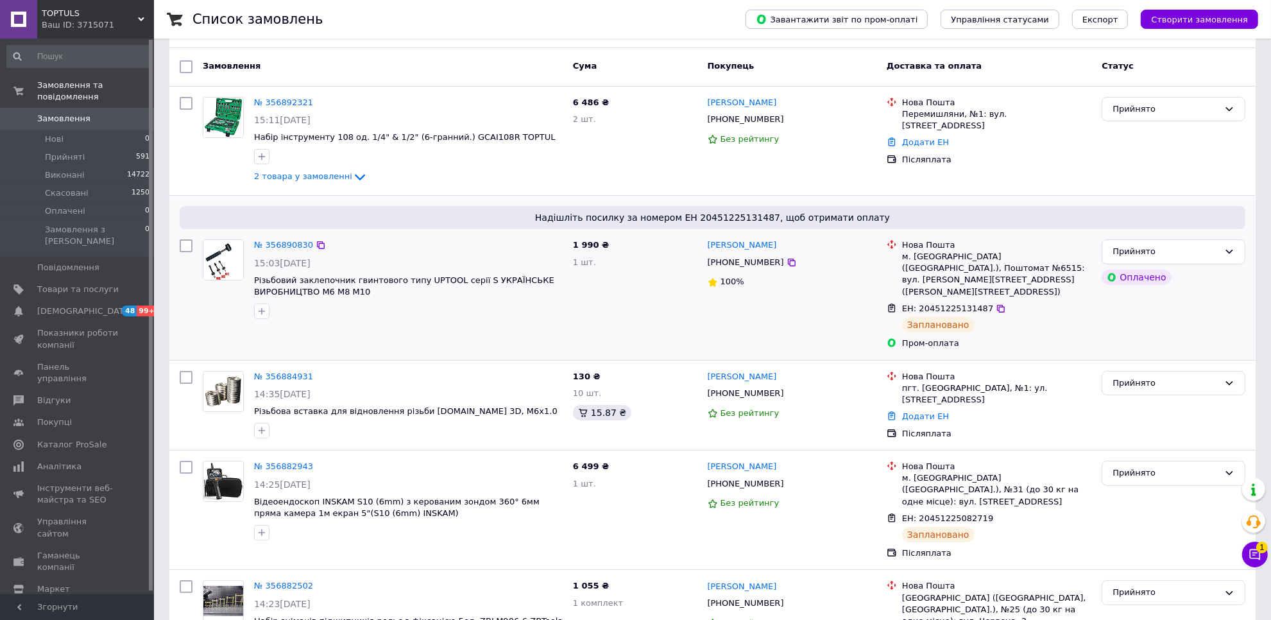
scroll to position [80, 0]
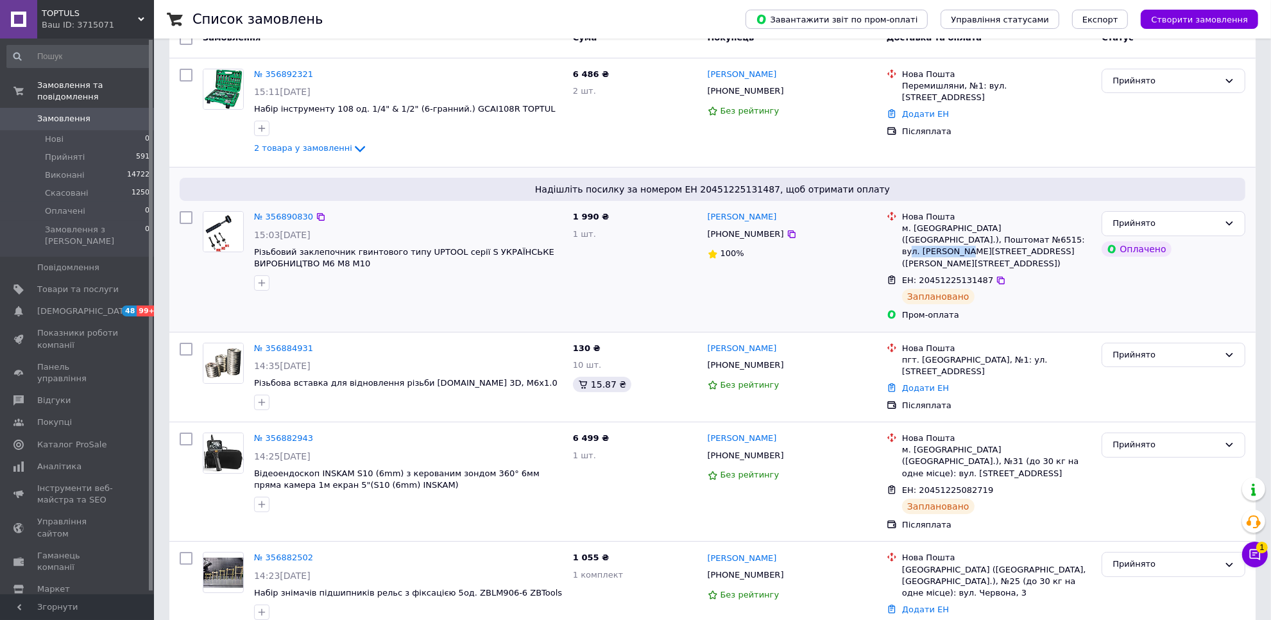
drag, startPoint x: 1015, startPoint y: 241, endPoint x: 957, endPoint y: 236, distance: 57.9
click at [957, 236] on div "м. [GEOGRAPHIC_DATA] ([GEOGRAPHIC_DATA].), Поштомат №6515: вул. [PERSON_NAME][S…" at bounding box center [996, 246] width 189 height 47
click at [414, 208] on div "№ 356890830 15:03, 12.08.2025 Різьбовий заклепочник гвинтового типу UPTOOL сері…" at bounding box center [408, 251] width 319 height 90
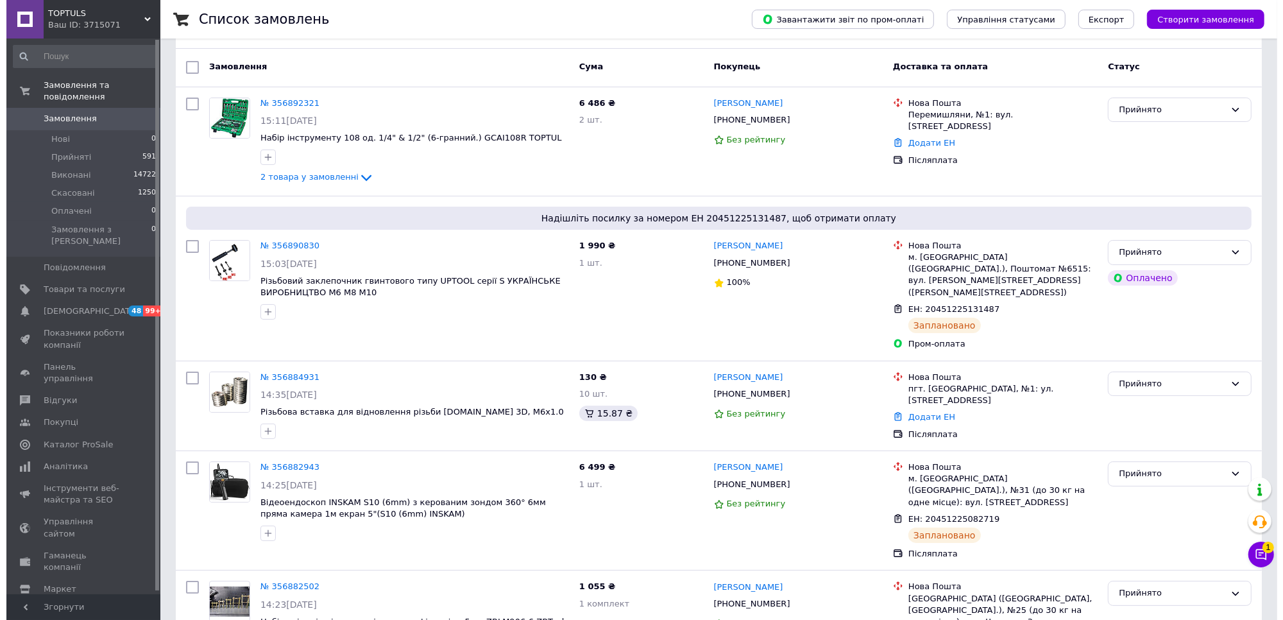
scroll to position [0, 0]
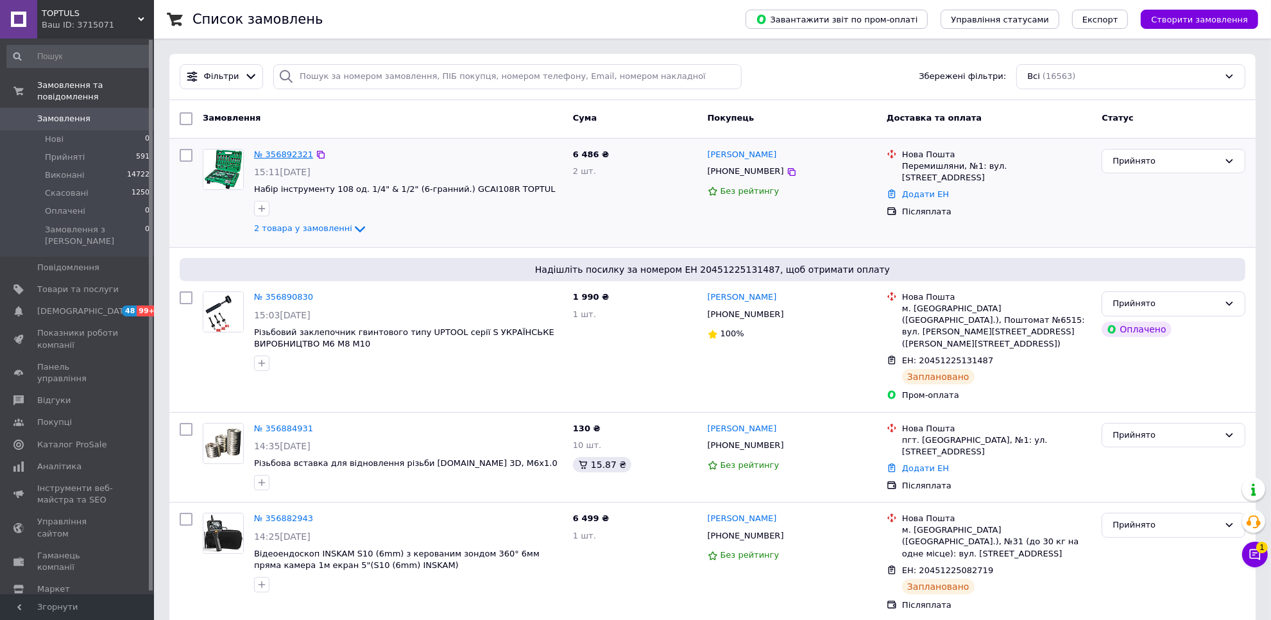
click at [283, 156] on link "№ 356892321" at bounding box center [283, 154] width 59 height 10
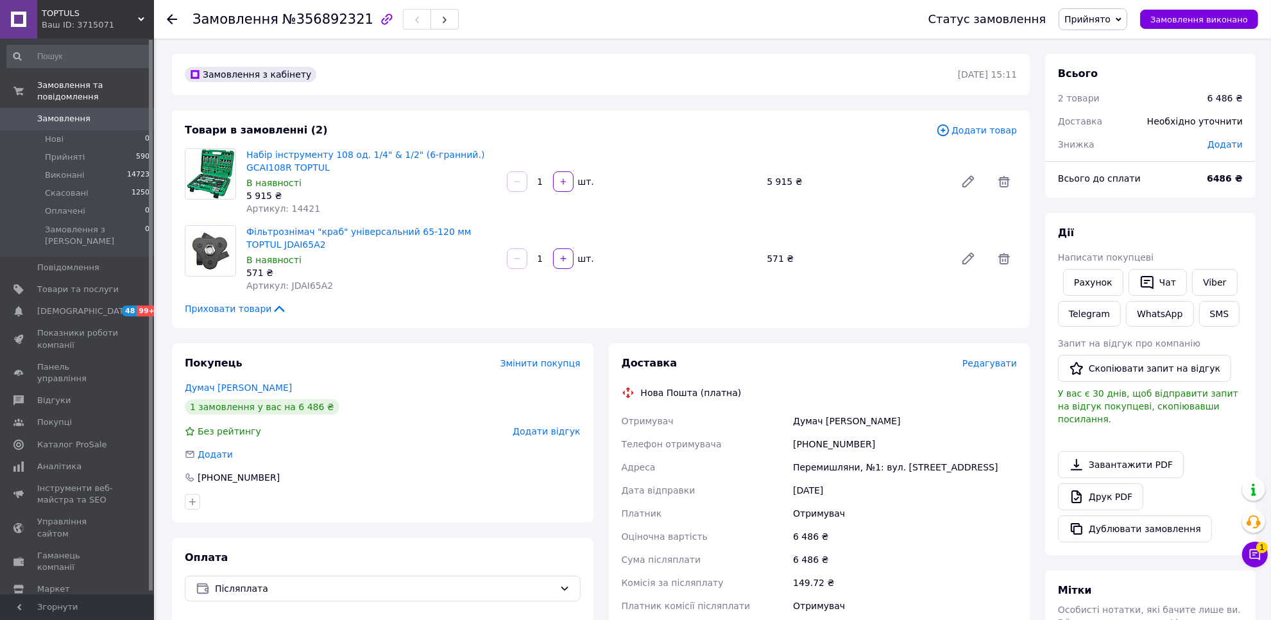
click at [960, 127] on span "Додати товар" at bounding box center [976, 130] width 81 height 14
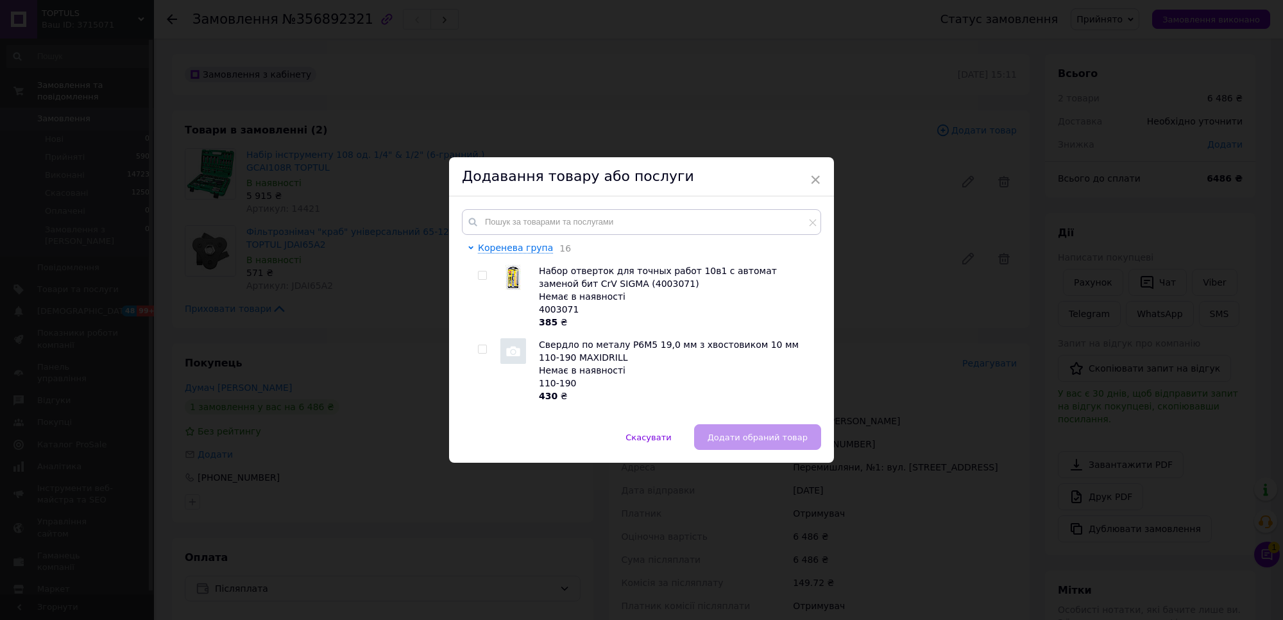
drag, startPoint x: 631, startPoint y: 198, endPoint x: 627, endPoint y: 204, distance: 7.5
click at [629, 200] on div "Коренева група 16 Набор отверток для точных работ 10в1 с автомат заменой бит Cr…" at bounding box center [641, 310] width 385 height 228
click at [624, 213] on input "text" at bounding box center [641, 222] width 359 height 26
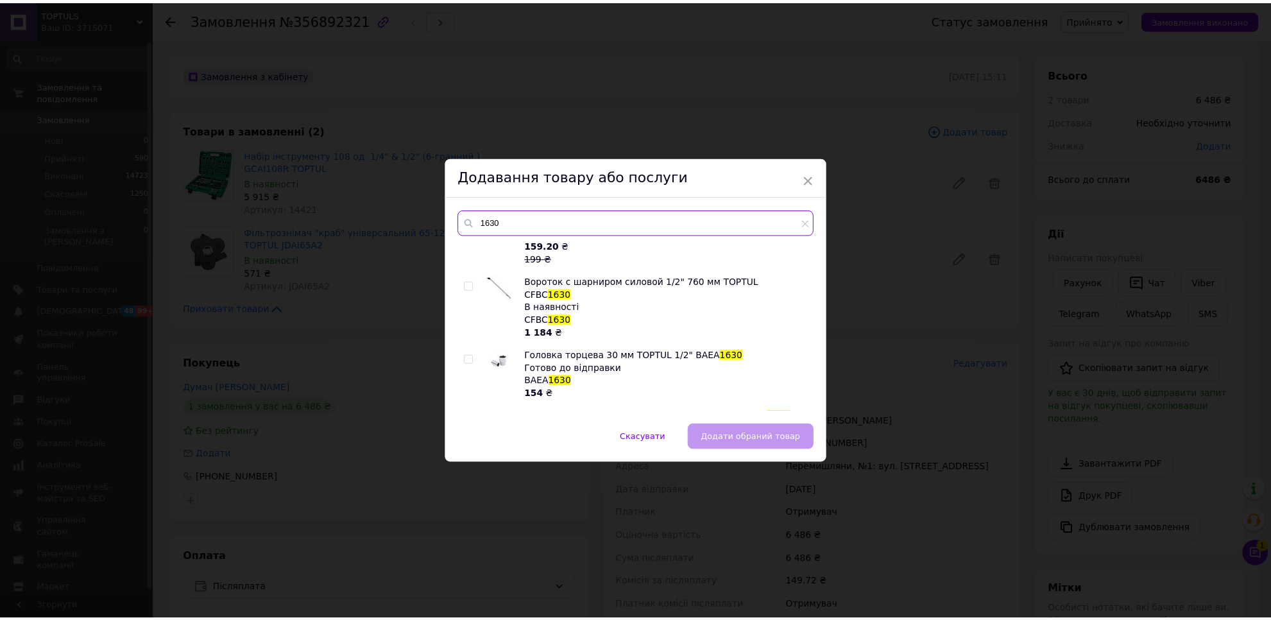
scroll to position [160, 0]
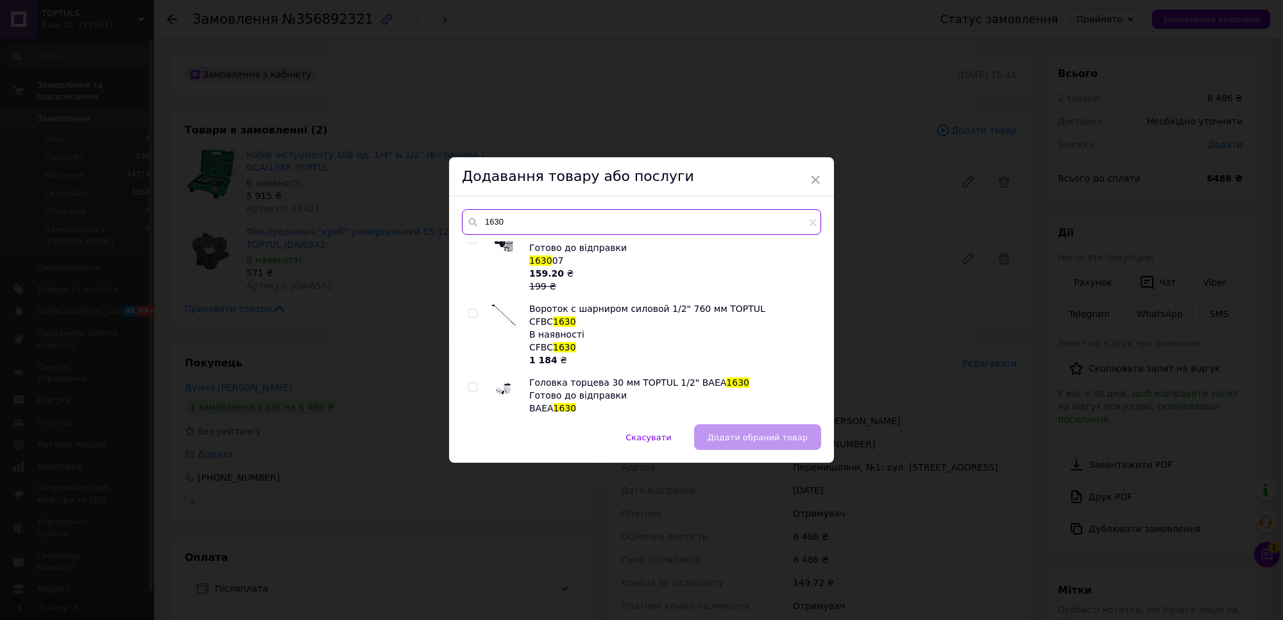
type input "1630"
drag, startPoint x: 466, startPoint y: 296, endPoint x: 522, endPoint y: 325, distance: 62.5
click at [466, 296] on div "Захват для кузовних робіт однофункційний (макс. посилення 3Т) Немає в наявності…" at bounding box center [641, 326] width 359 height 170
click at [469, 309] on input "checkbox" at bounding box center [472, 313] width 8 height 8
checkbox input "true"
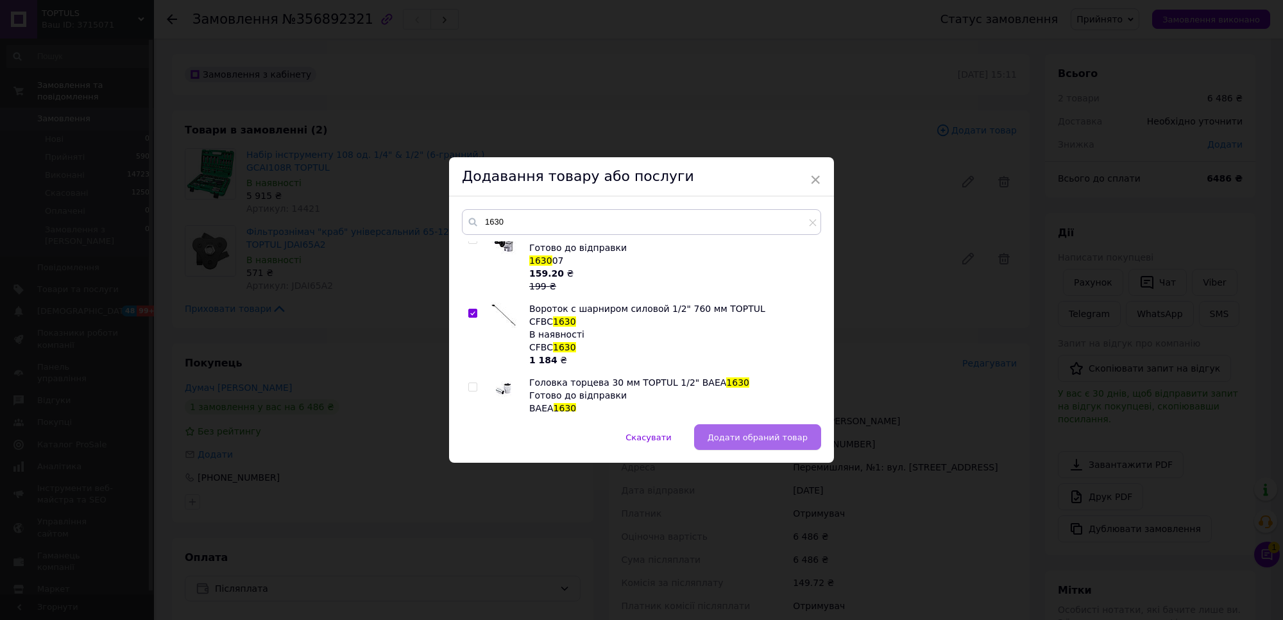
click at [745, 428] on button "Додати обраний товар" at bounding box center [757, 437] width 127 height 26
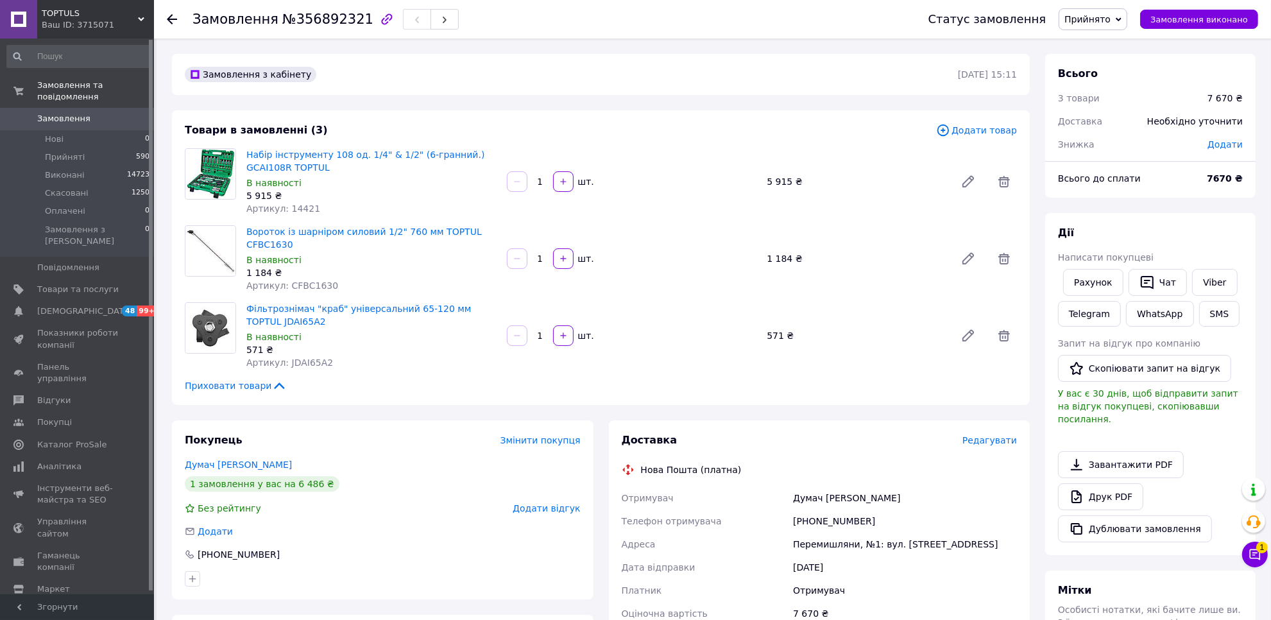
click at [417, 206] on div "Артикул: 14421" at bounding box center [371, 208] width 250 height 13
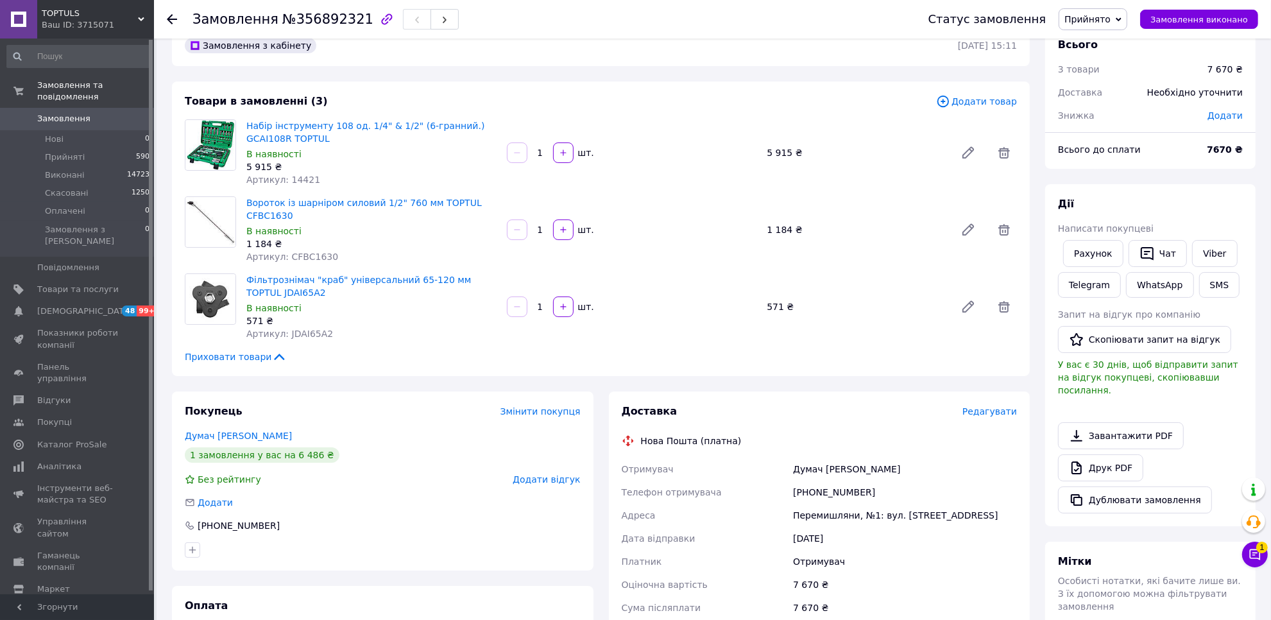
scroll to position [0, 0]
